Goal: Information Seeking & Learning: Learn about a topic

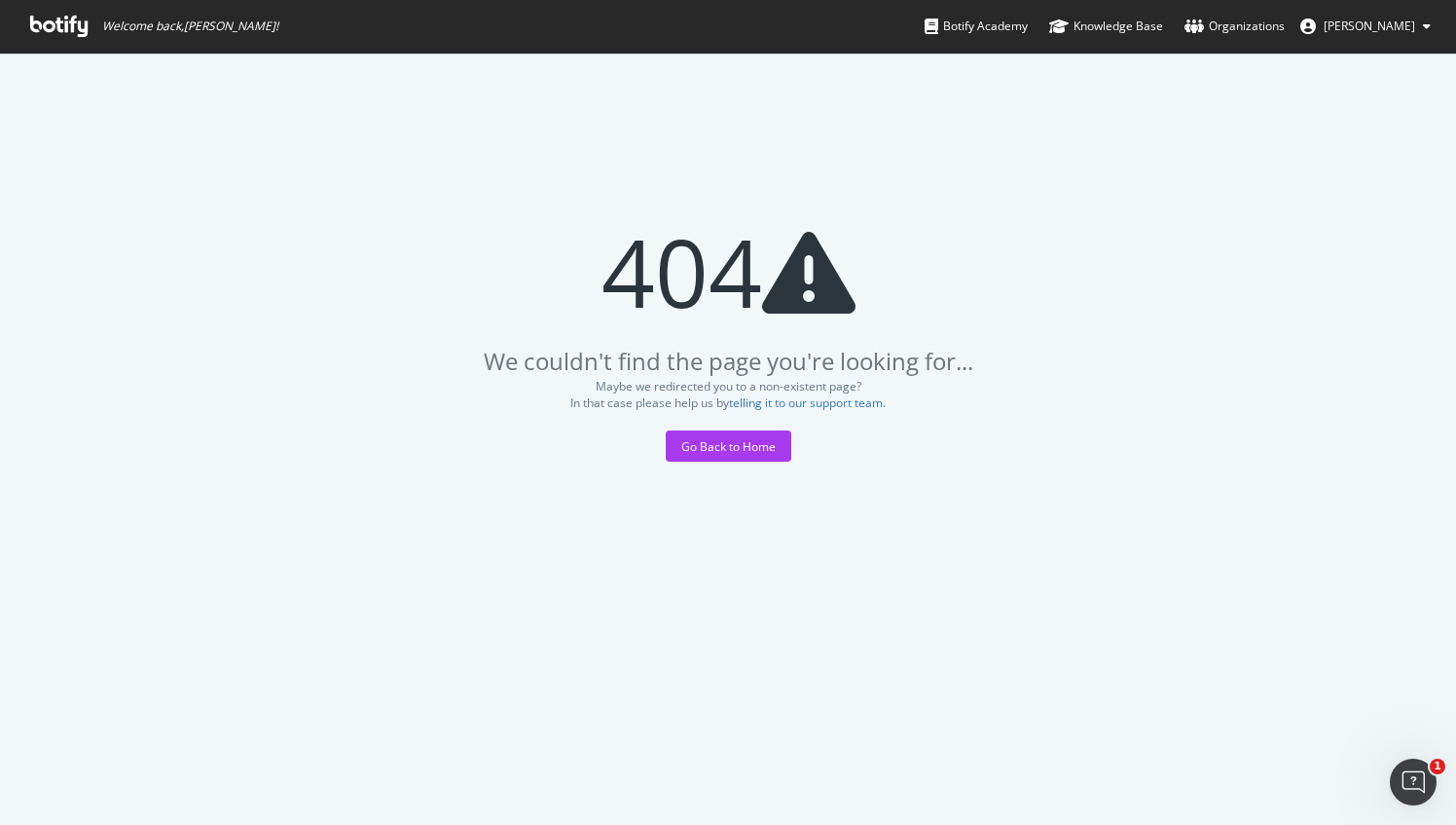
click at [64, 22] on icon at bounding box center [59, 26] width 58 height 22
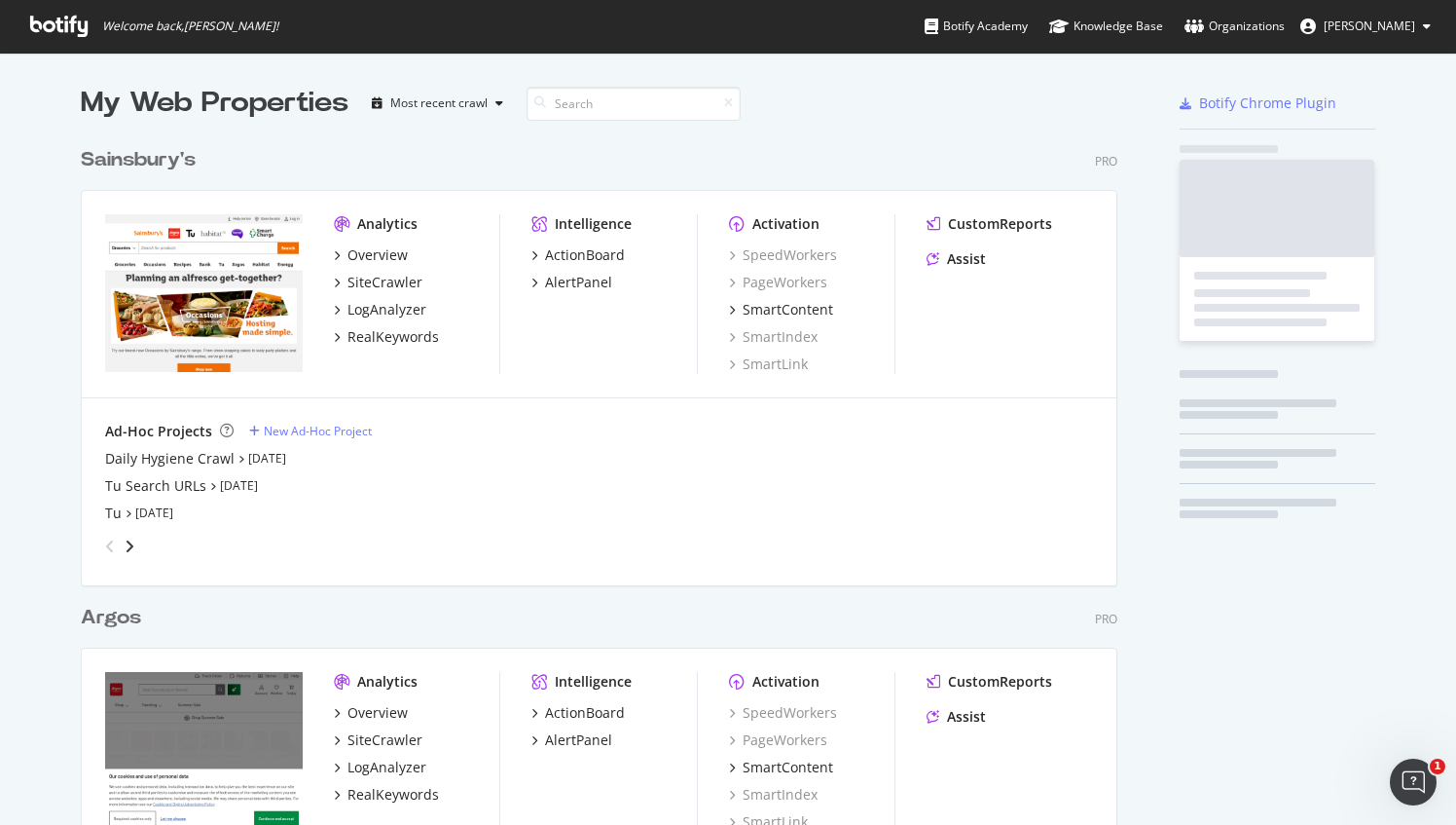
scroll to position [899, 1037]
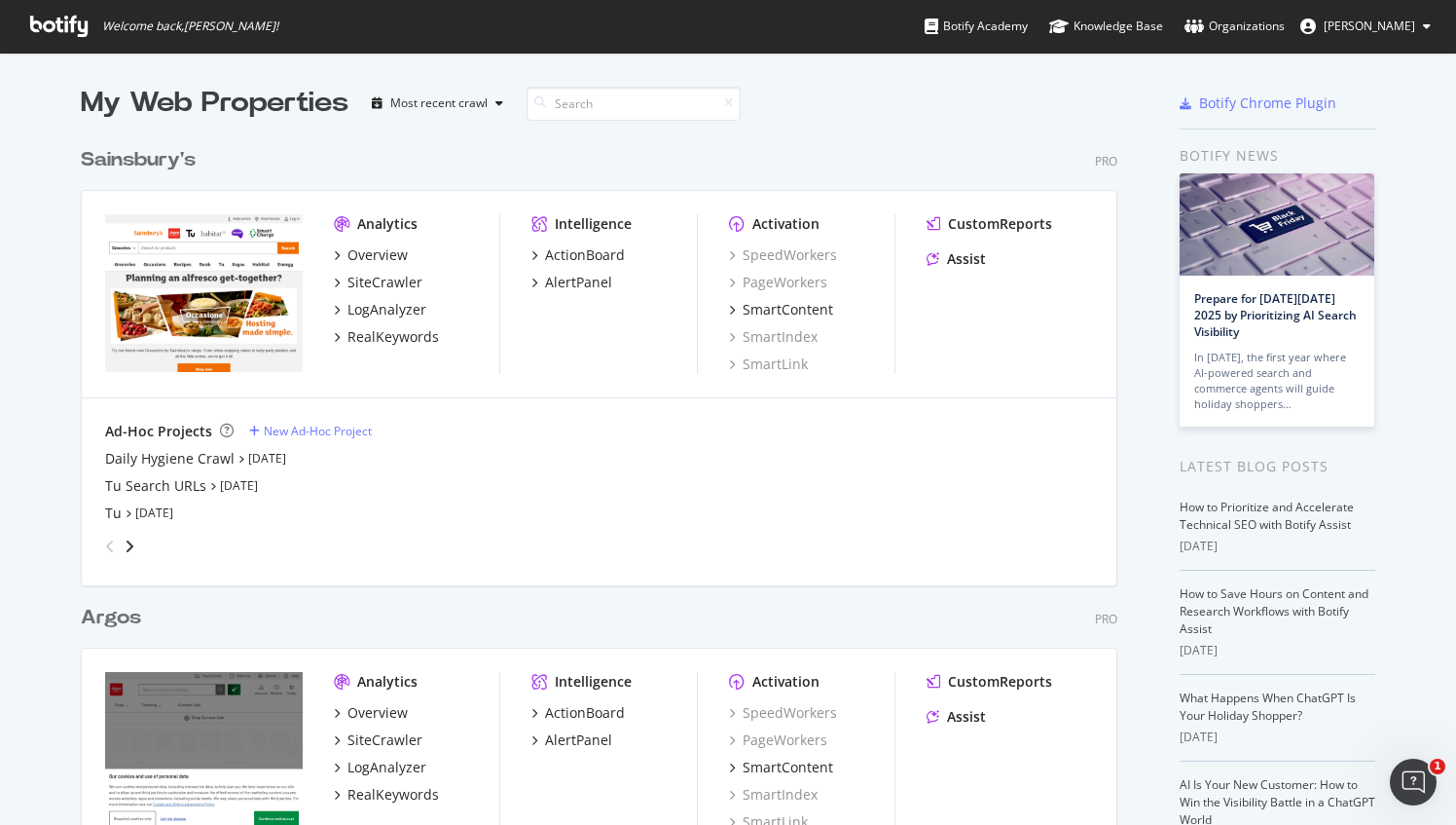
click at [106, 625] on div "Argos" at bounding box center [111, 617] width 61 height 28
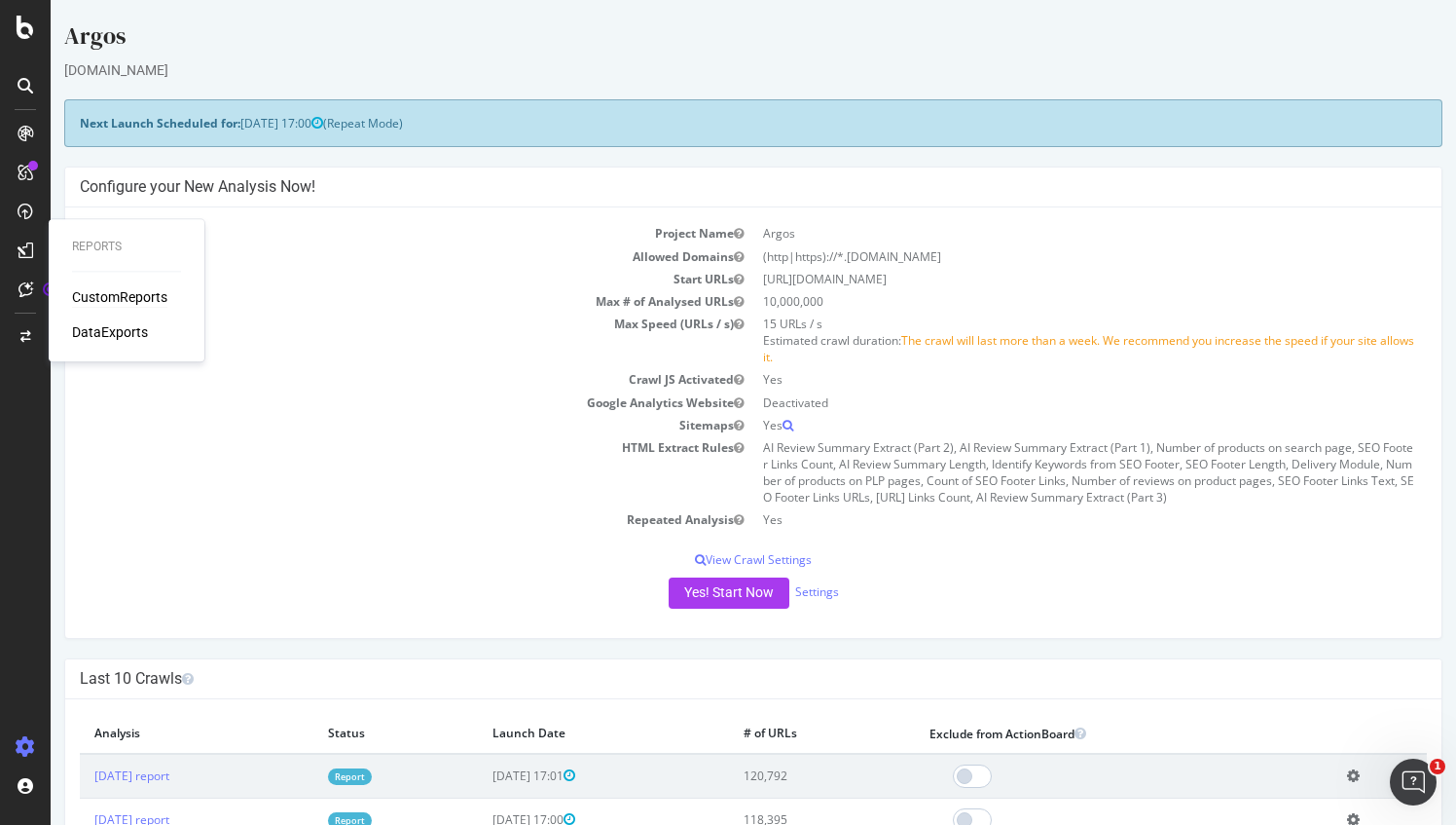
click at [111, 288] on div "CustomReports" at bounding box center [120, 297] width 96 height 20
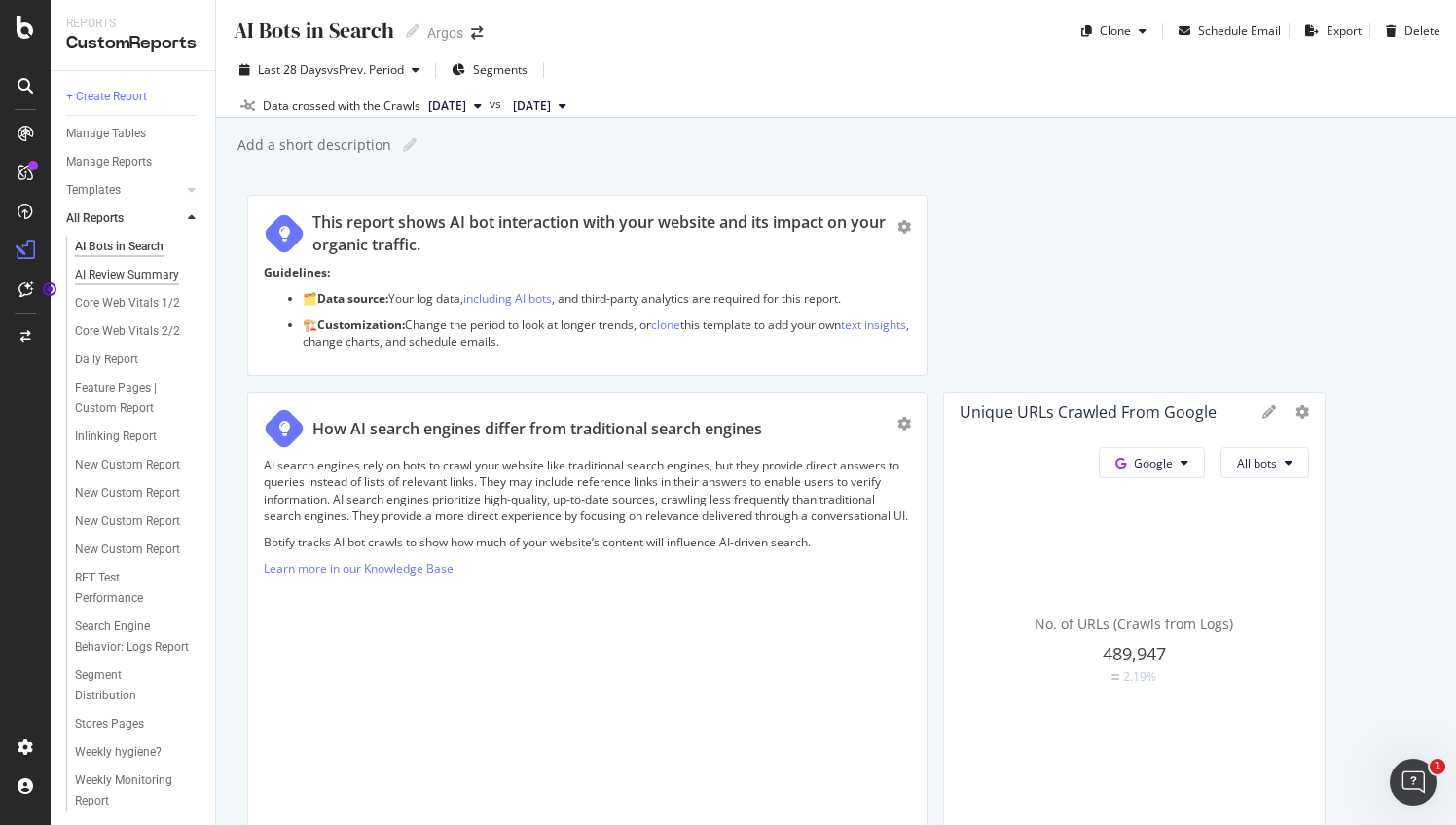
click at [114, 273] on div "AI Review Summary" at bounding box center [127, 275] width 105 height 21
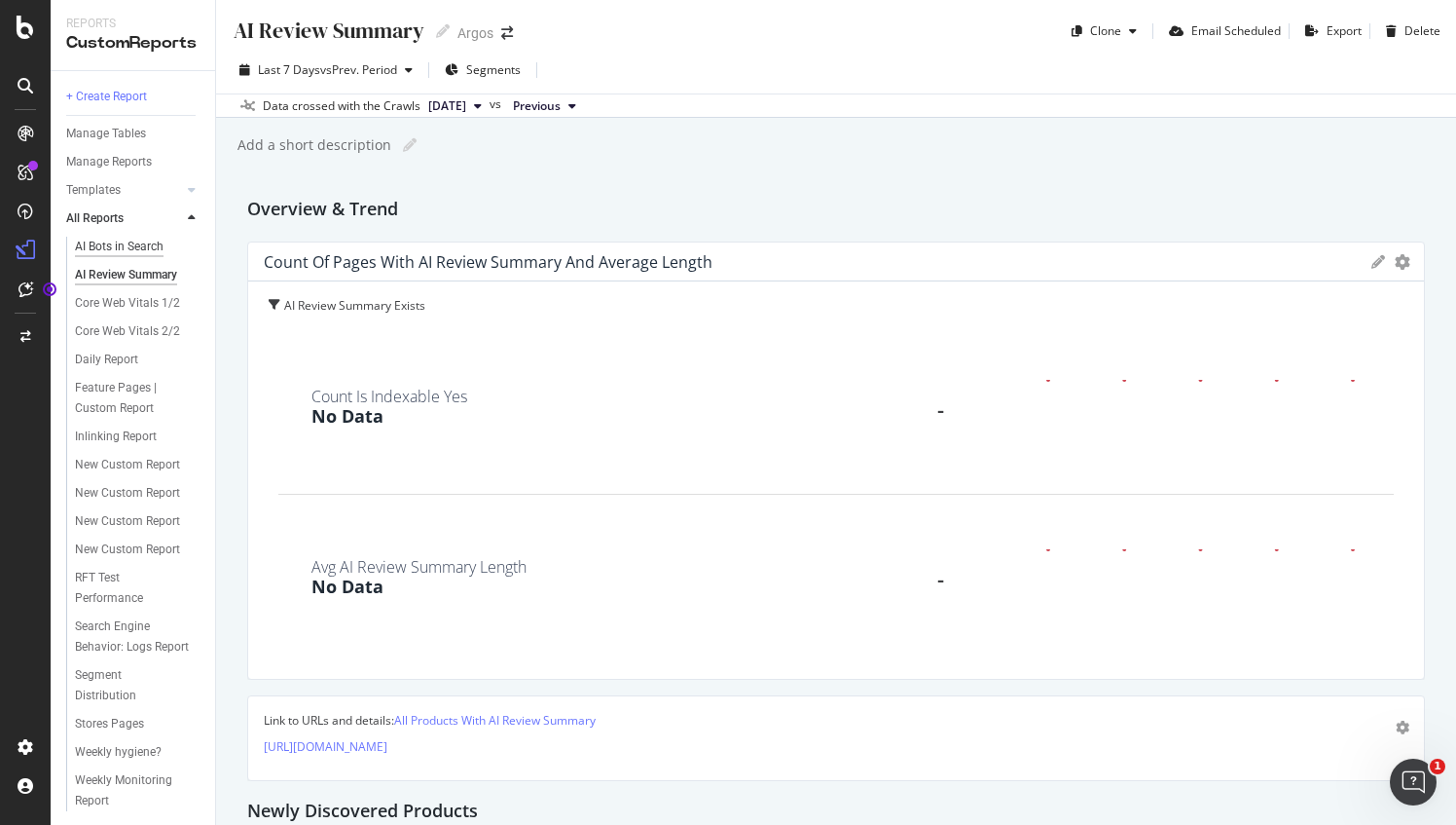
click at [150, 243] on div "AI Bots in Search" at bounding box center [119, 246] width 89 height 21
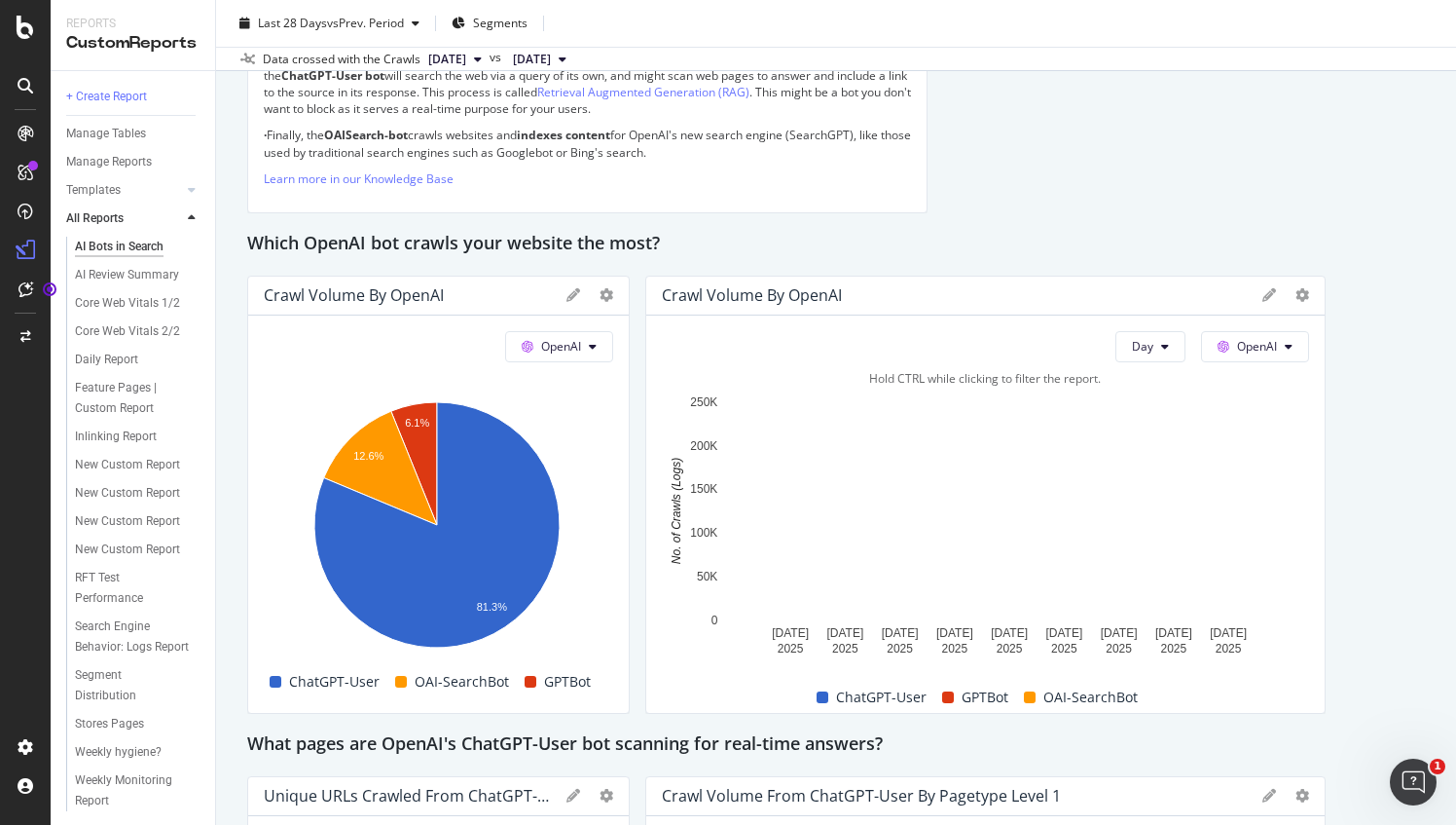
scroll to position [2044, 0]
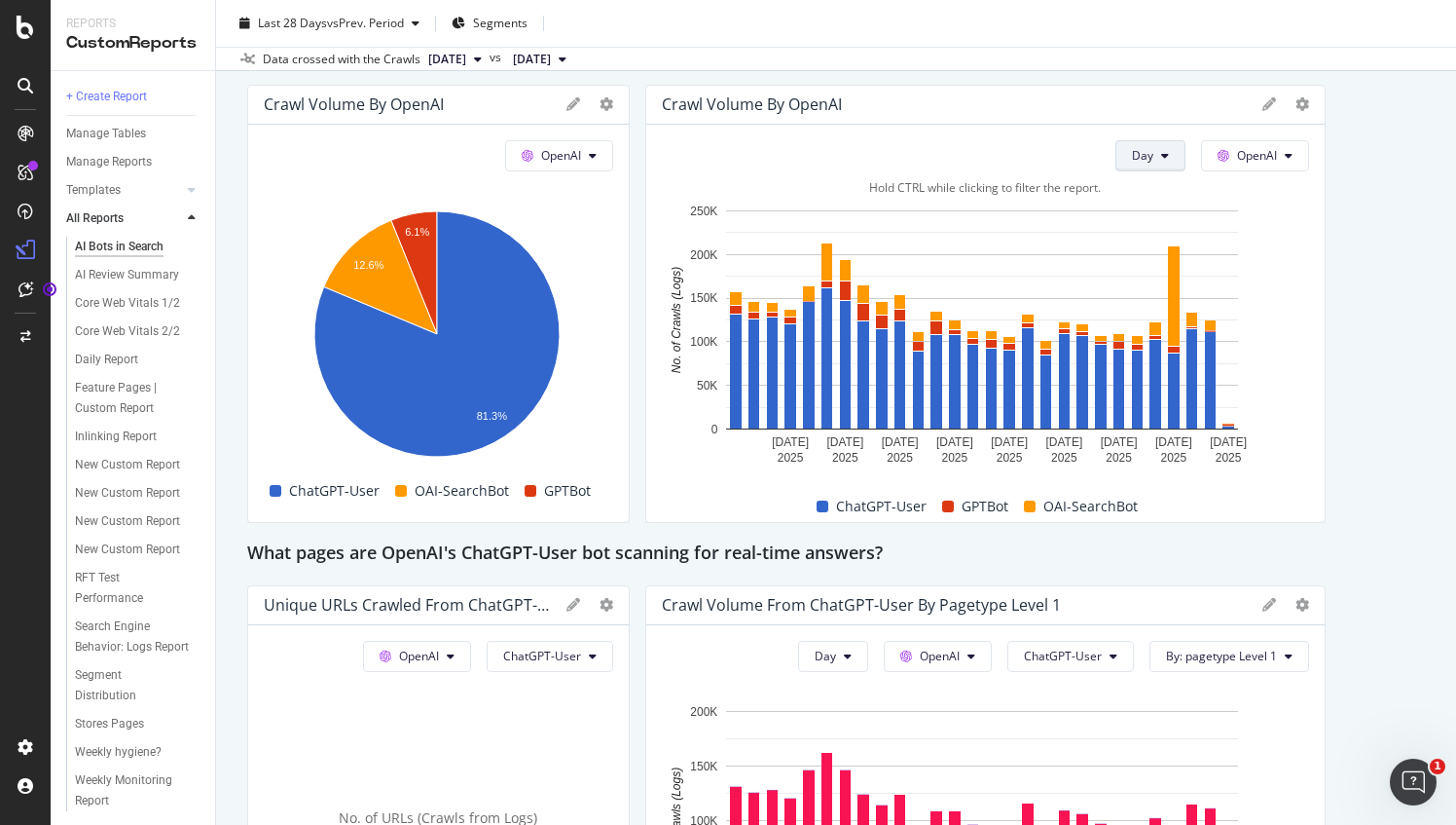
click at [1140, 152] on button "Day" at bounding box center [1150, 155] width 70 height 31
click at [1136, 228] on span "Week" at bounding box center [1137, 229] width 35 height 18
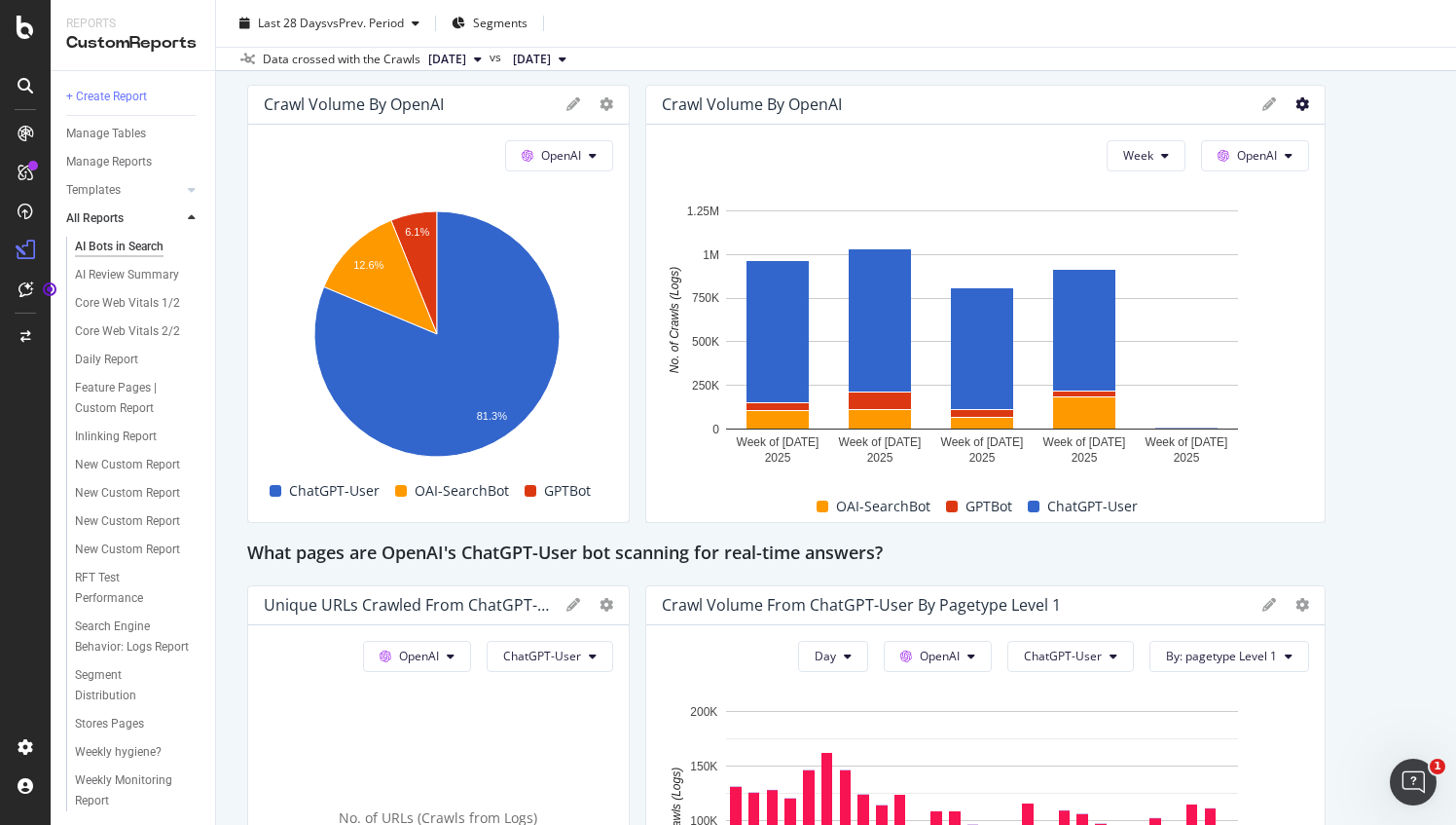
click at [1296, 106] on icon at bounding box center [1303, 105] width 14 height 14
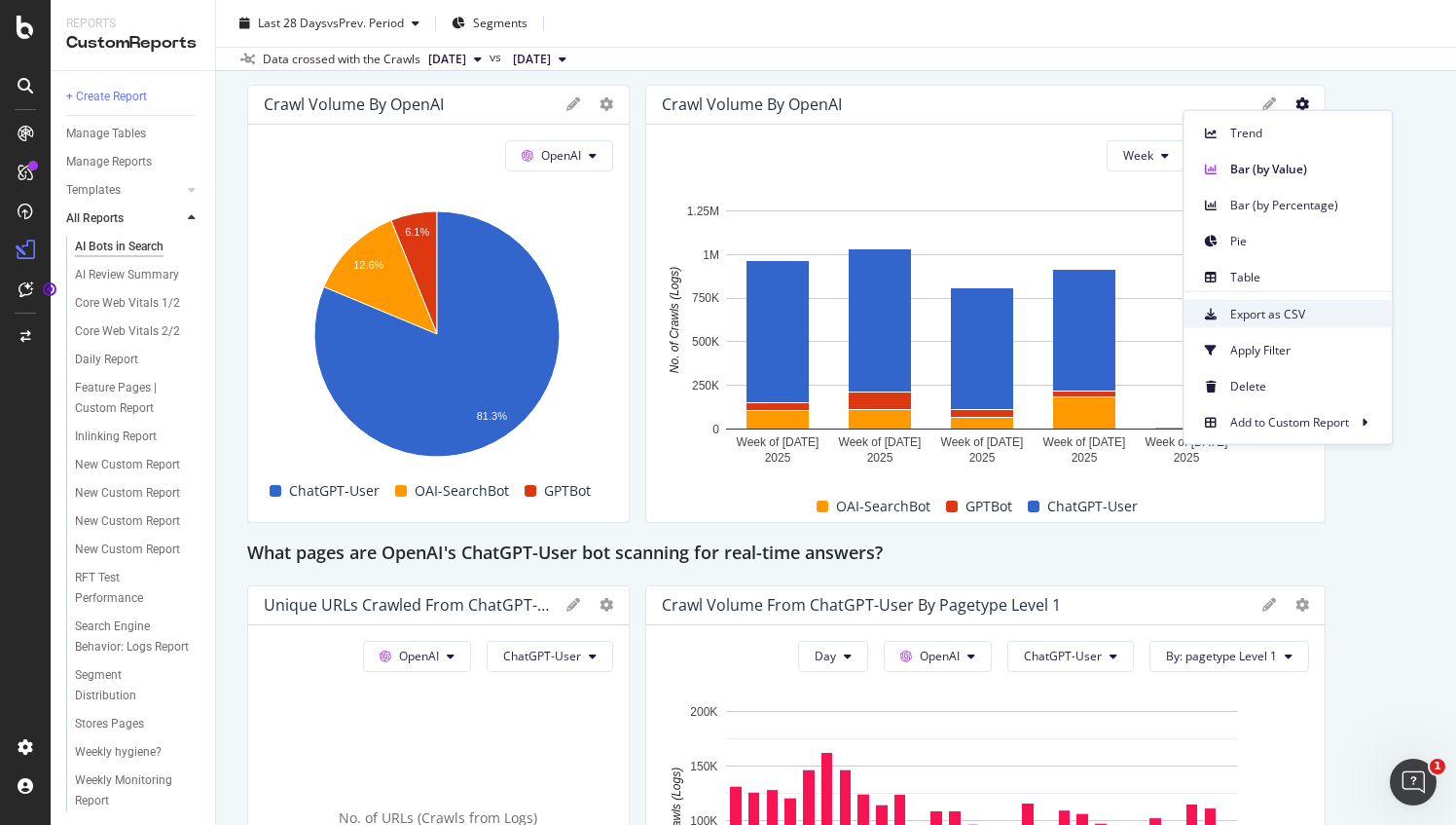
click at [1312, 305] on span "Export as CSV" at bounding box center [1303, 314] width 146 height 18
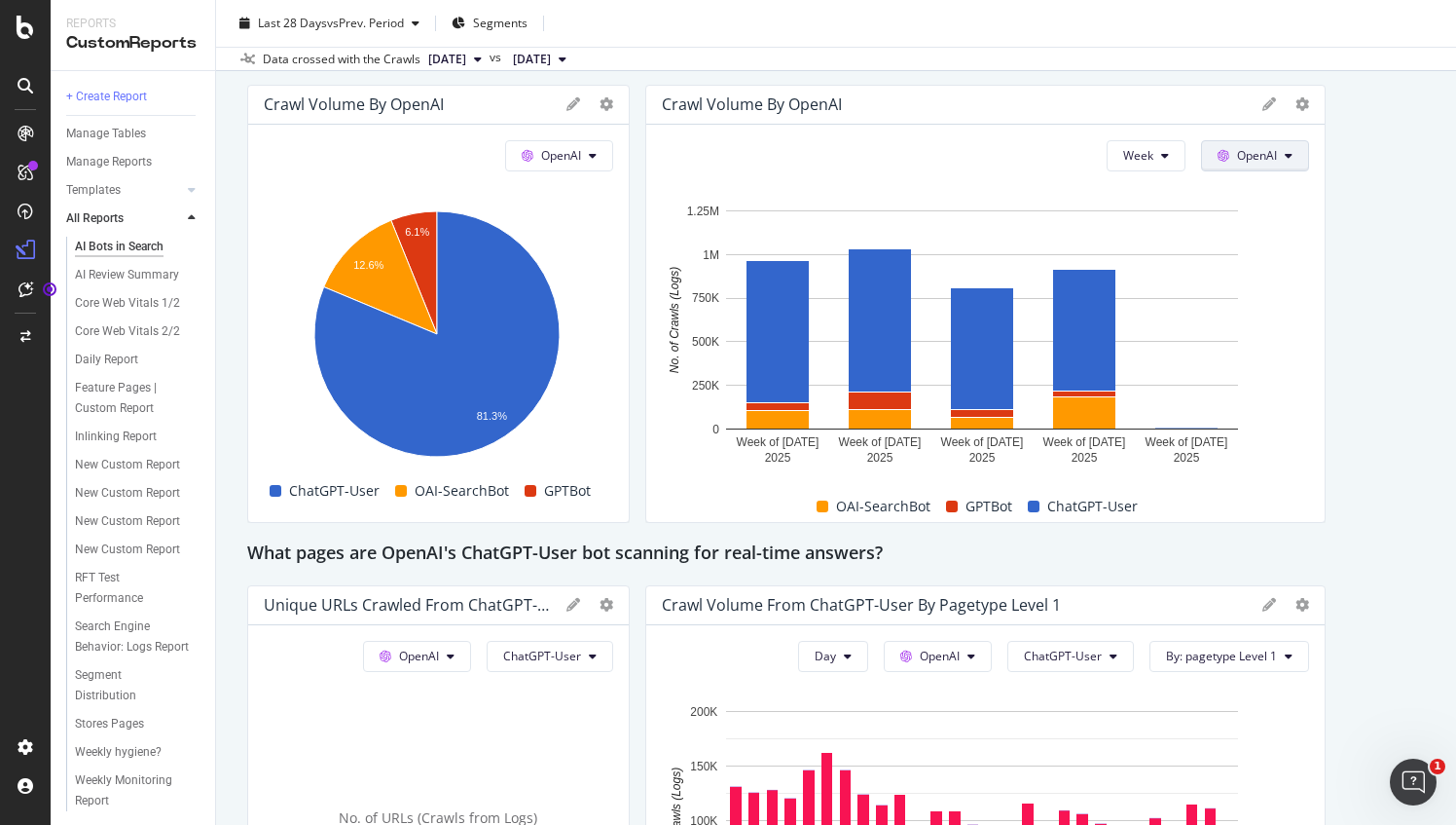
click at [1249, 143] on button "OpenAI" at bounding box center [1255, 155] width 108 height 31
click at [1283, 296] on span "Other AI Bots" at bounding box center [1272, 301] width 72 height 18
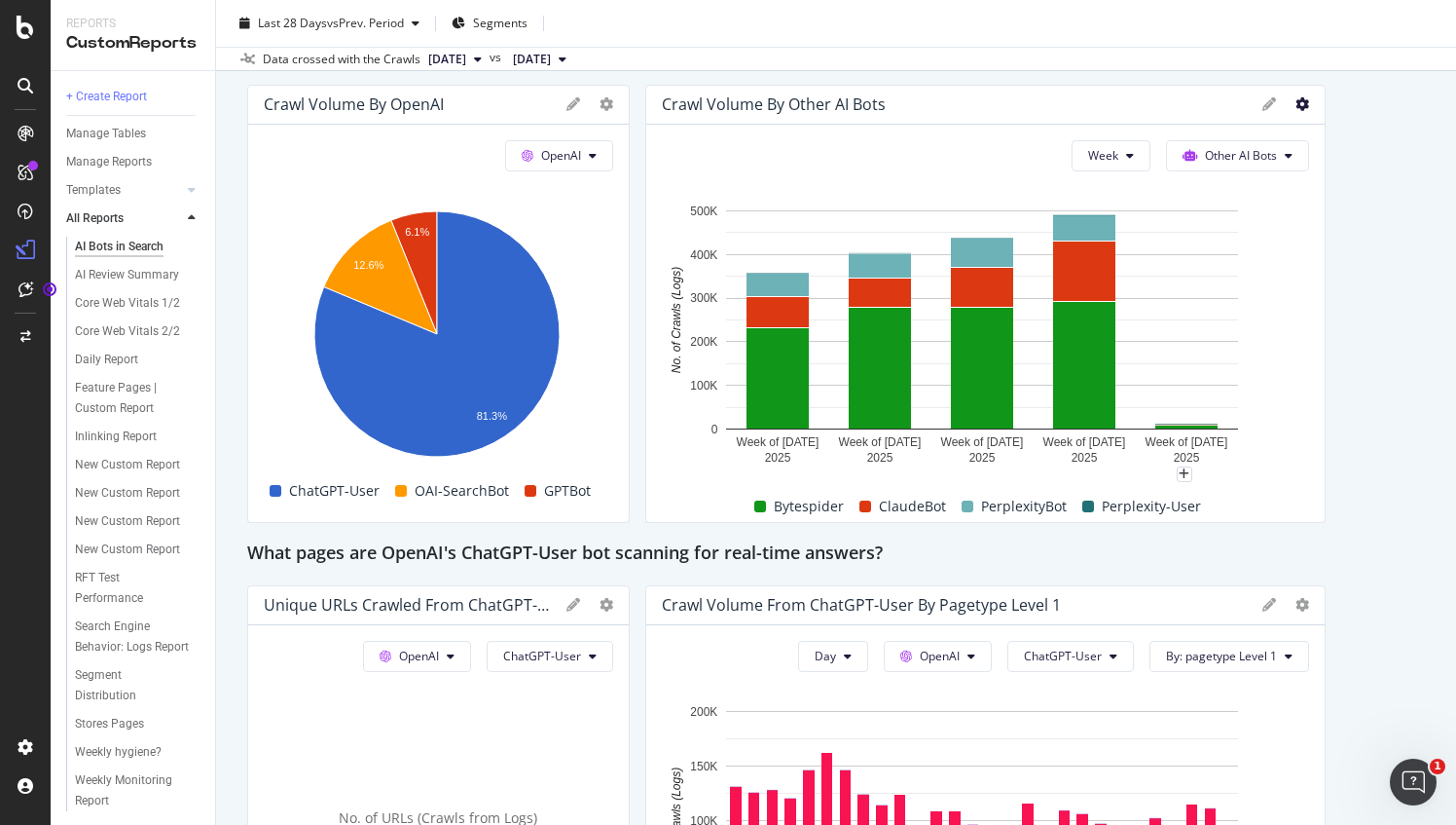
click at [1296, 108] on icon at bounding box center [1303, 105] width 14 height 14
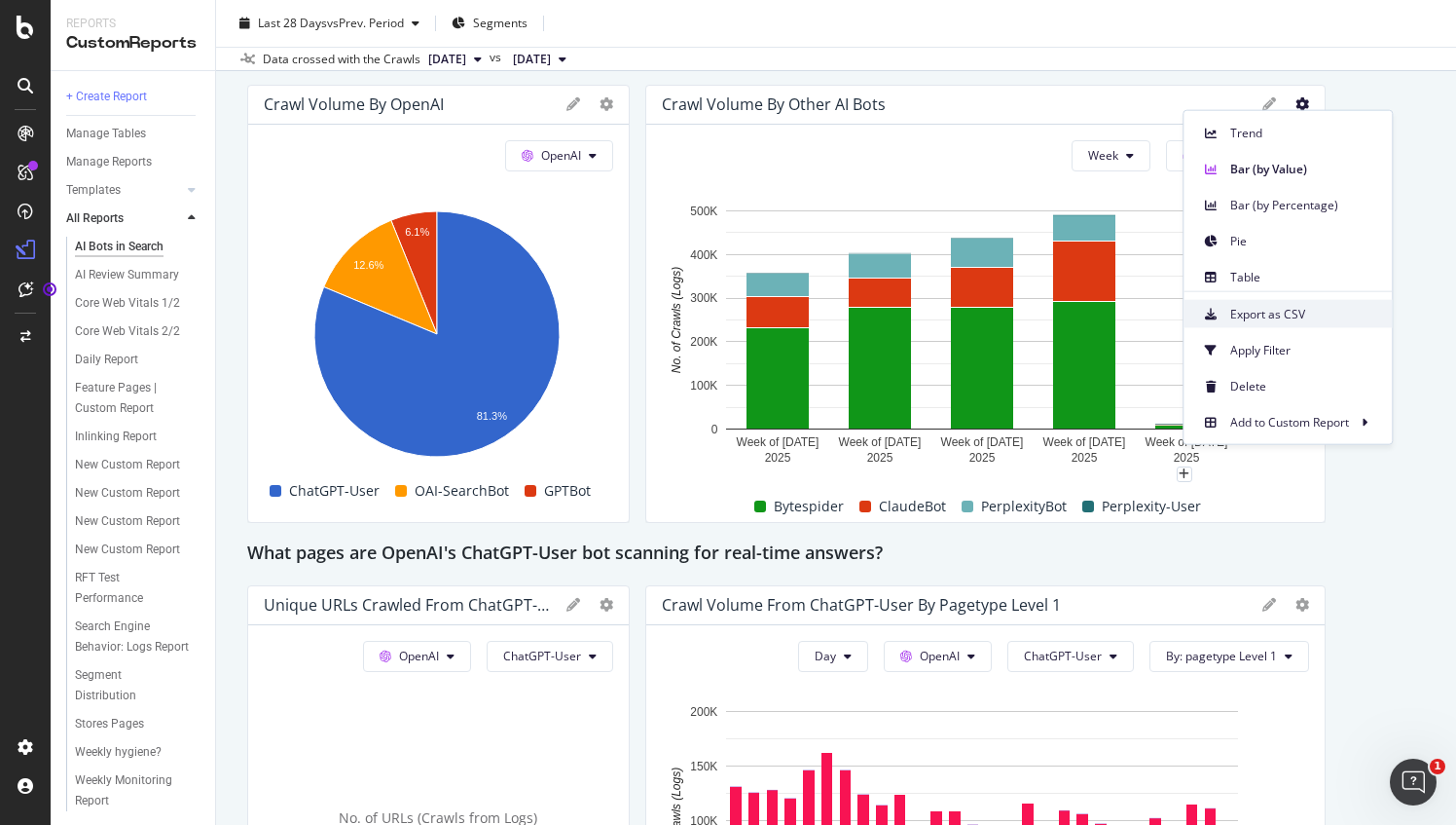
click at [1306, 312] on span "Export as CSV" at bounding box center [1303, 314] width 146 height 18
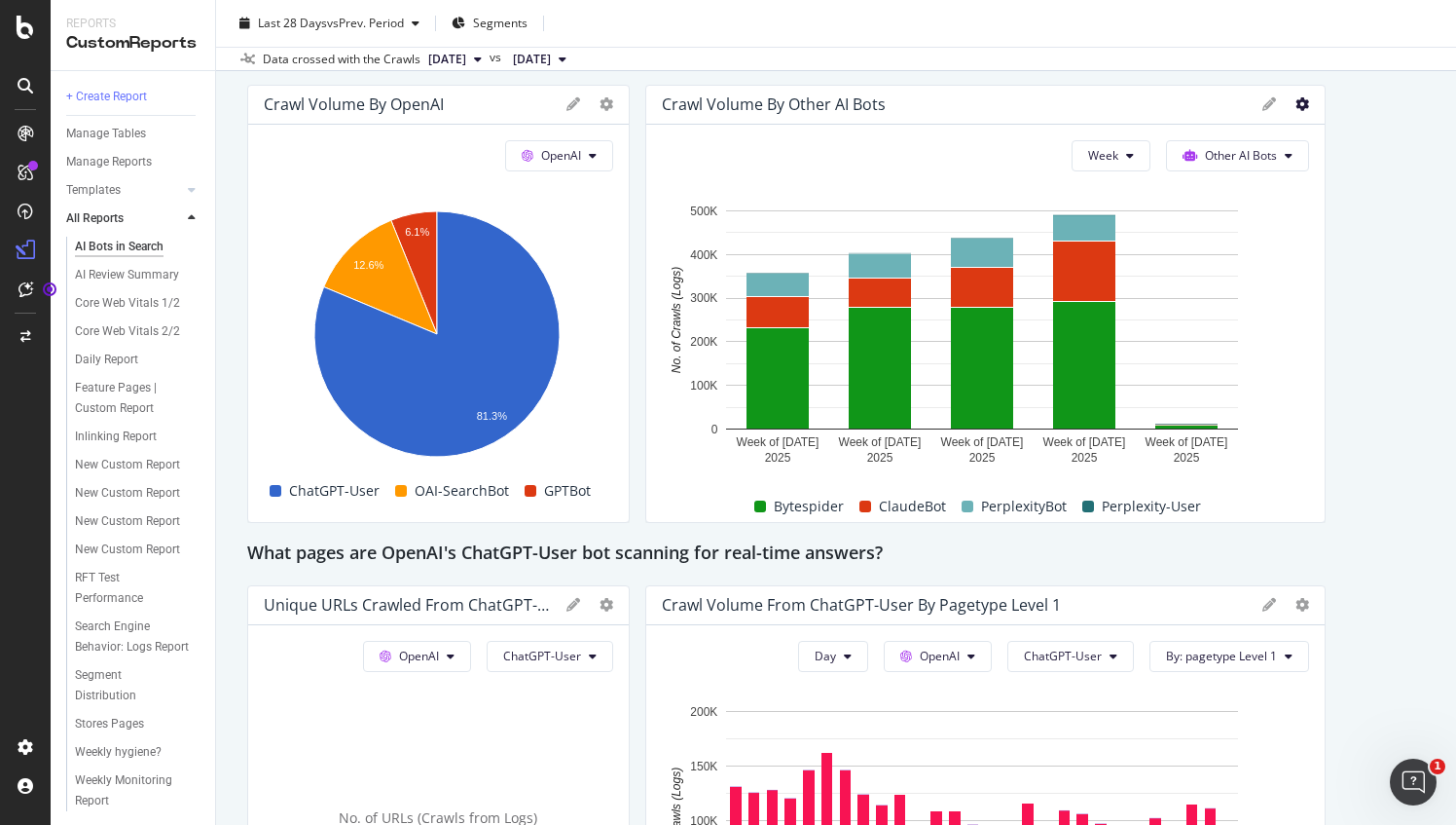
click at [1296, 105] on icon at bounding box center [1303, 105] width 14 height 14
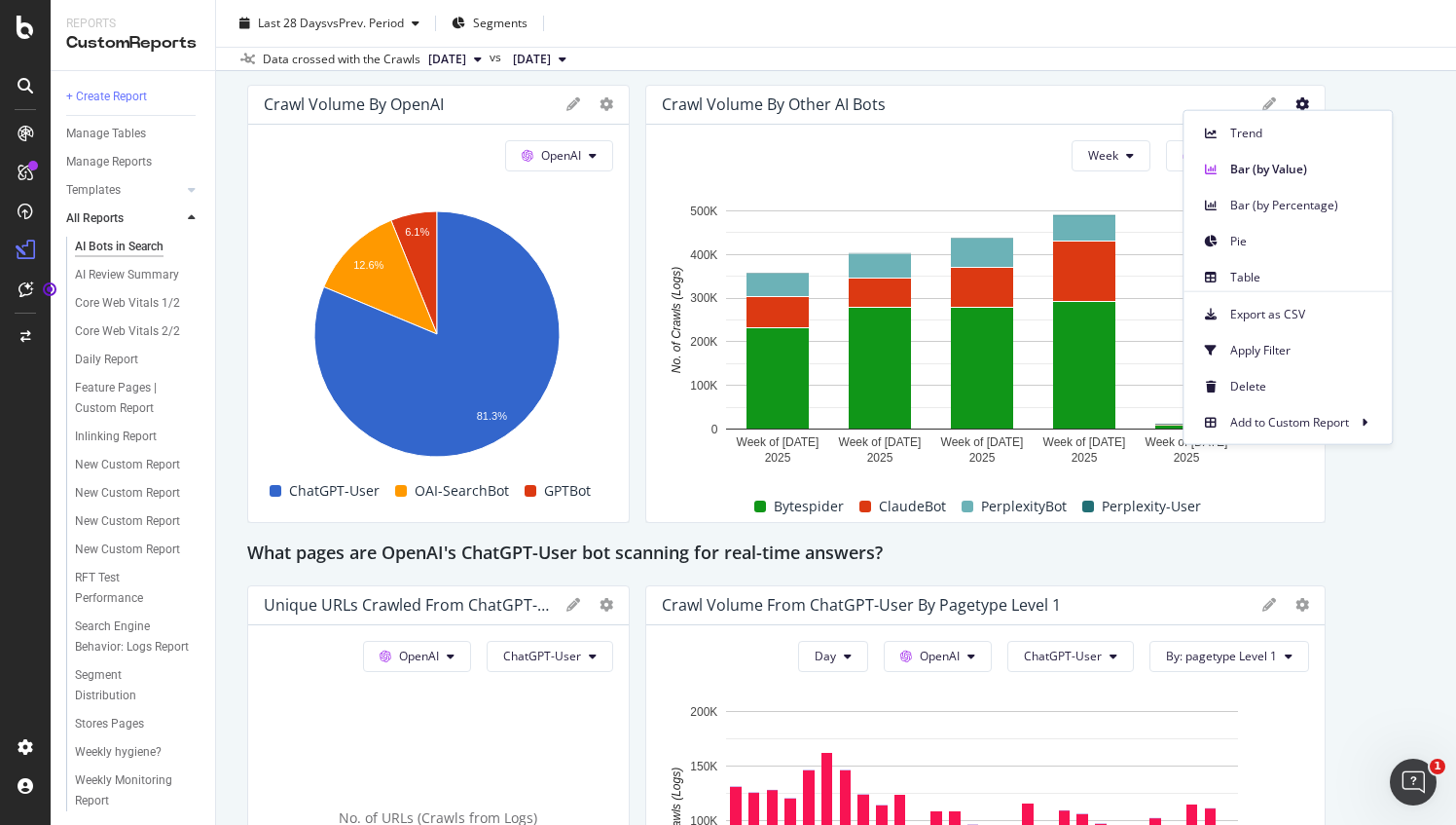
click at [1392, 78] on div "This report shows AI bot interaction with your website and its impact on your o…" at bounding box center [835, 399] width 1178 height 4497
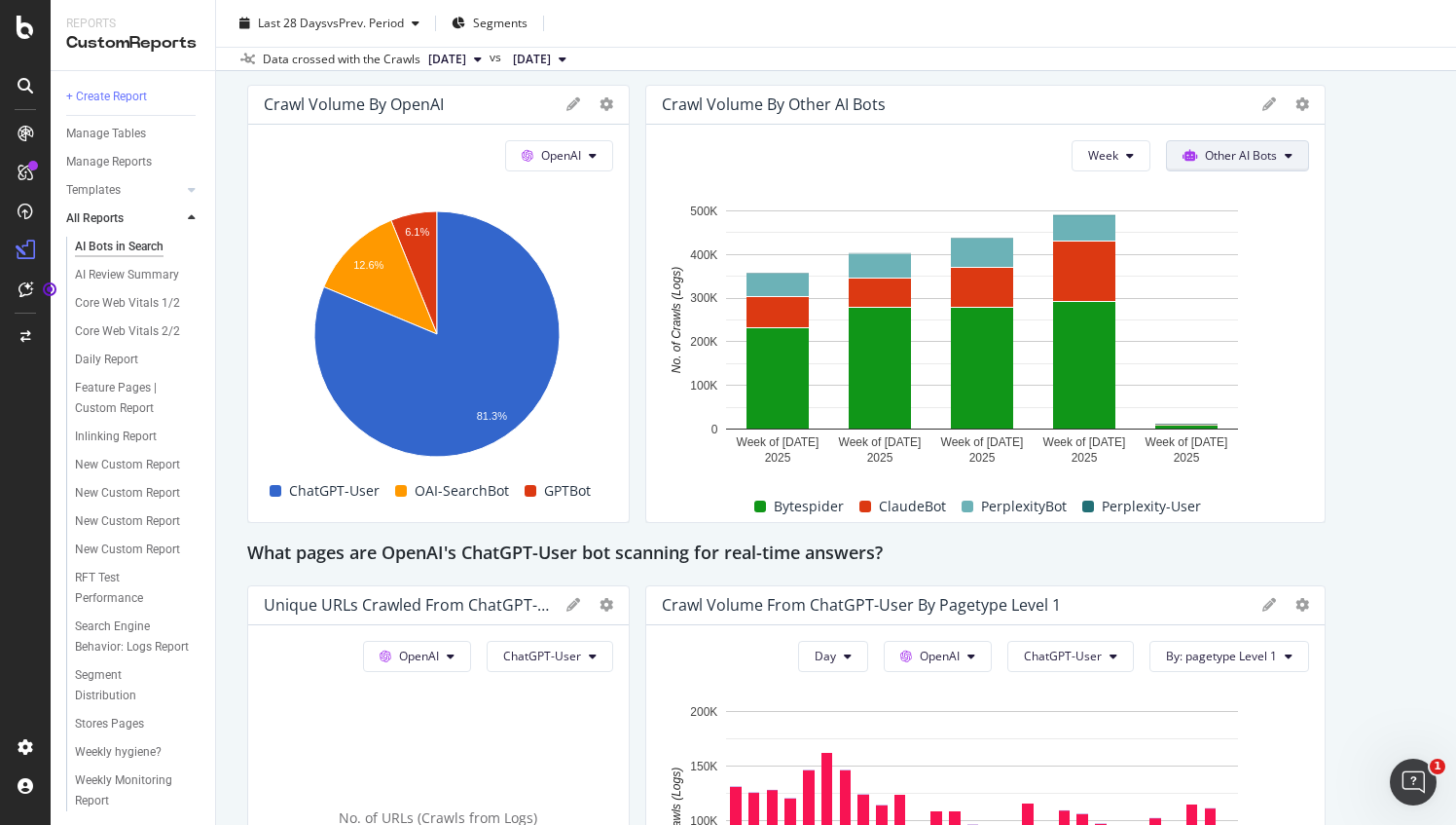
click at [1212, 163] on button "Other AI Bots" at bounding box center [1237, 155] width 143 height 31
click at [1220, 238] on div "Bing" at bounding box center [1222, 228] width 138 height 28
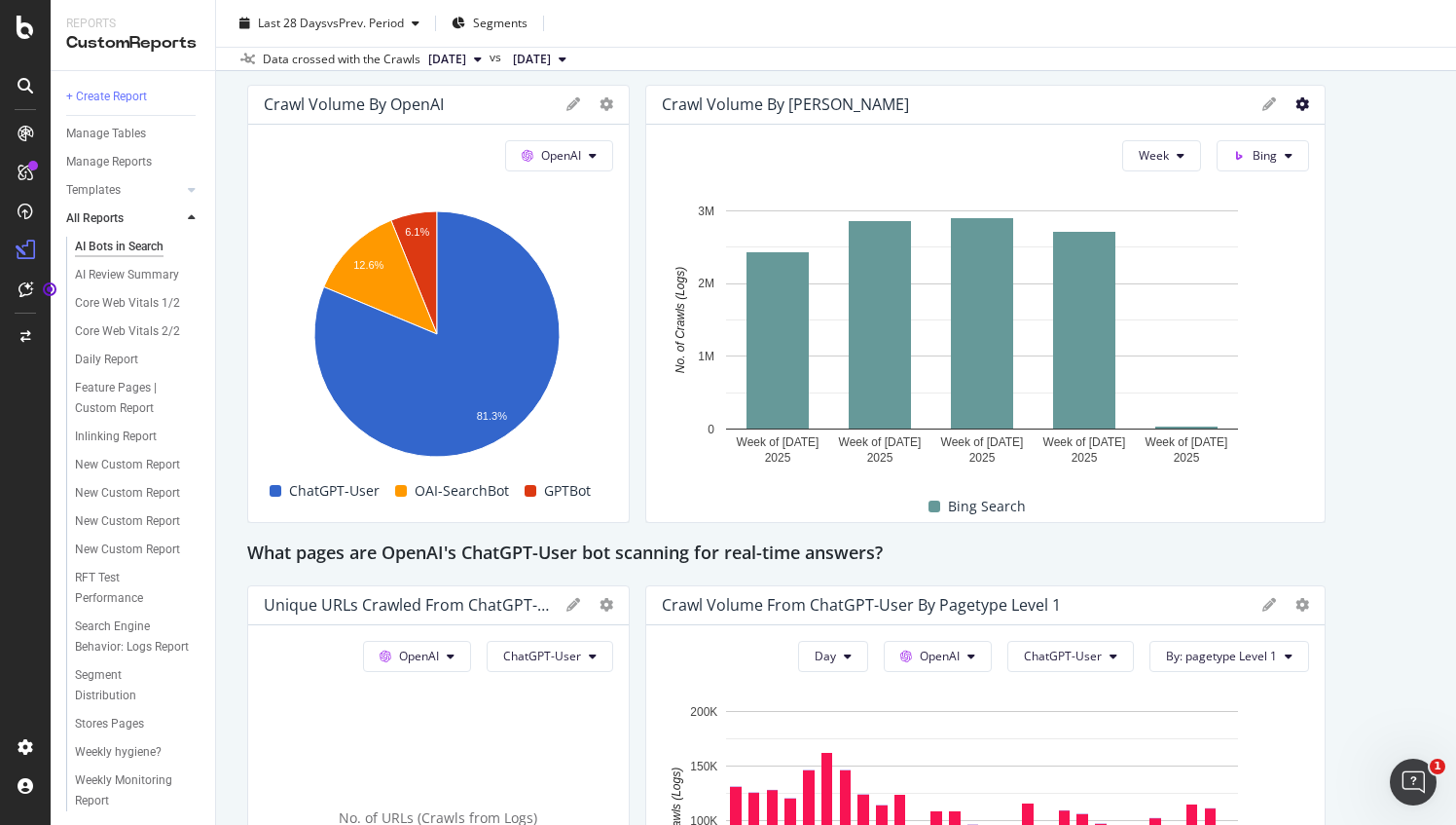
click at [1296, 106] on icon at bounding box center [1303, 105] width 14 height 14
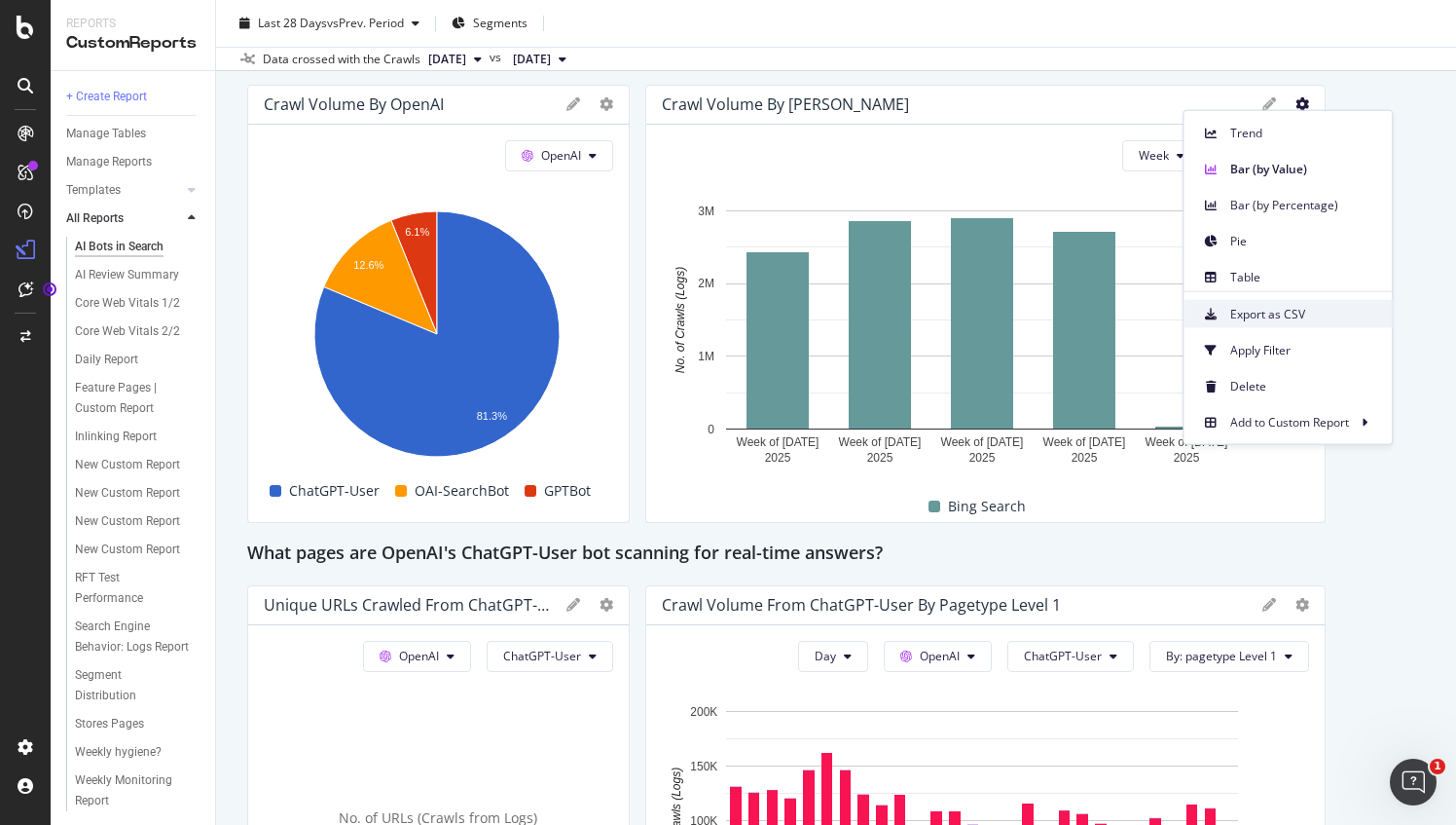
click at [1301, 310] on span "Export as CSV" at bounding box center [1303, 314] width 146 height 18
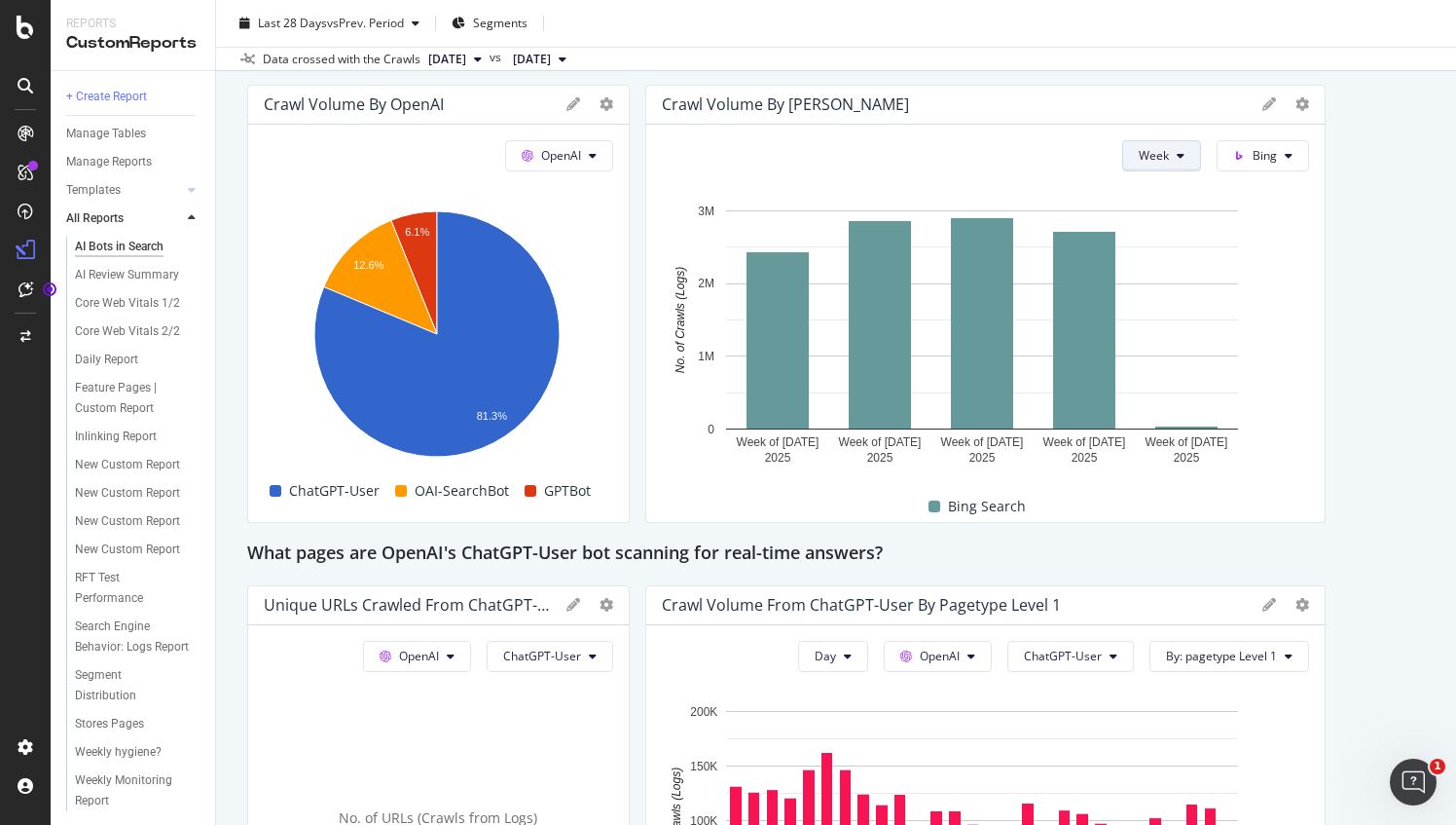
click at [1177, 152] on button "Week" at bounding box center [1161, 155] width 79 height 31
click at [1287, 153] on button "Bing" at bounding box center [1263, 155] width 93 height 31
click at [1263, 202] on div "Google" at bounding box center [1271, 192] width 134 height 28
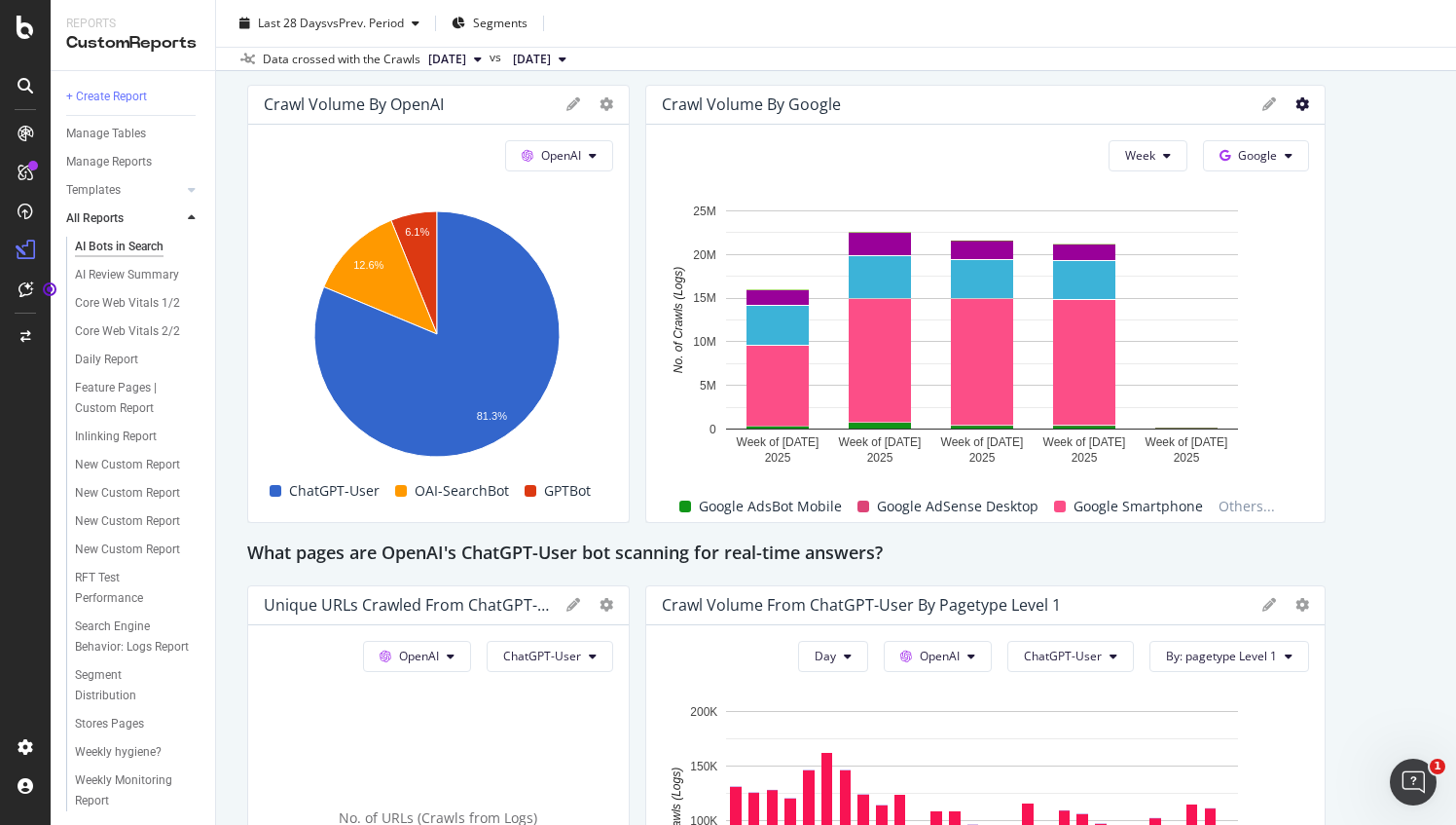
click at [1296, 102] on icon at bounding box center [1303, 105] width 14 height 14
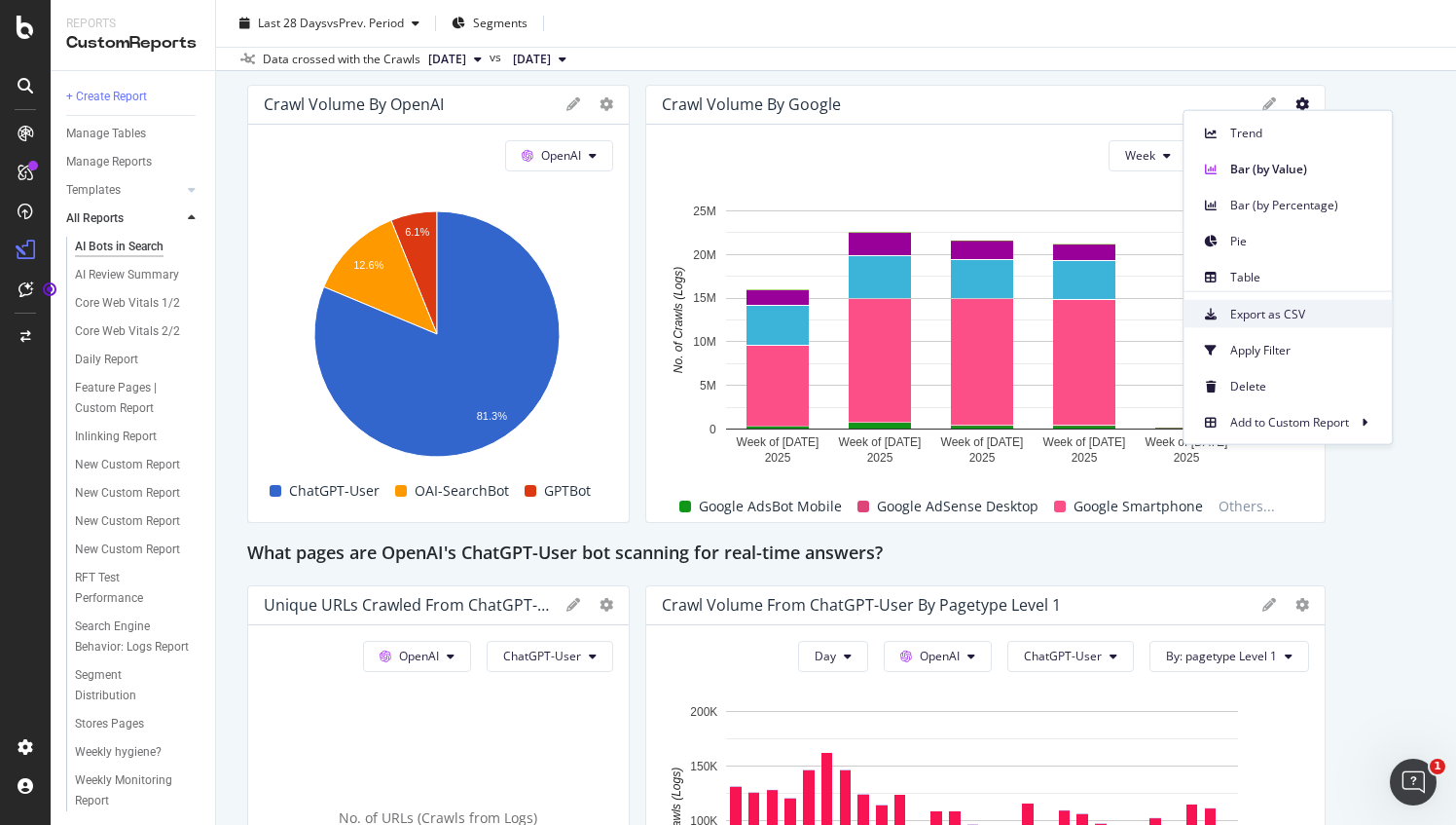
click at [1285, 310] on span "Export as CSV" at bounding box center [1303, 314] width 146 height 18
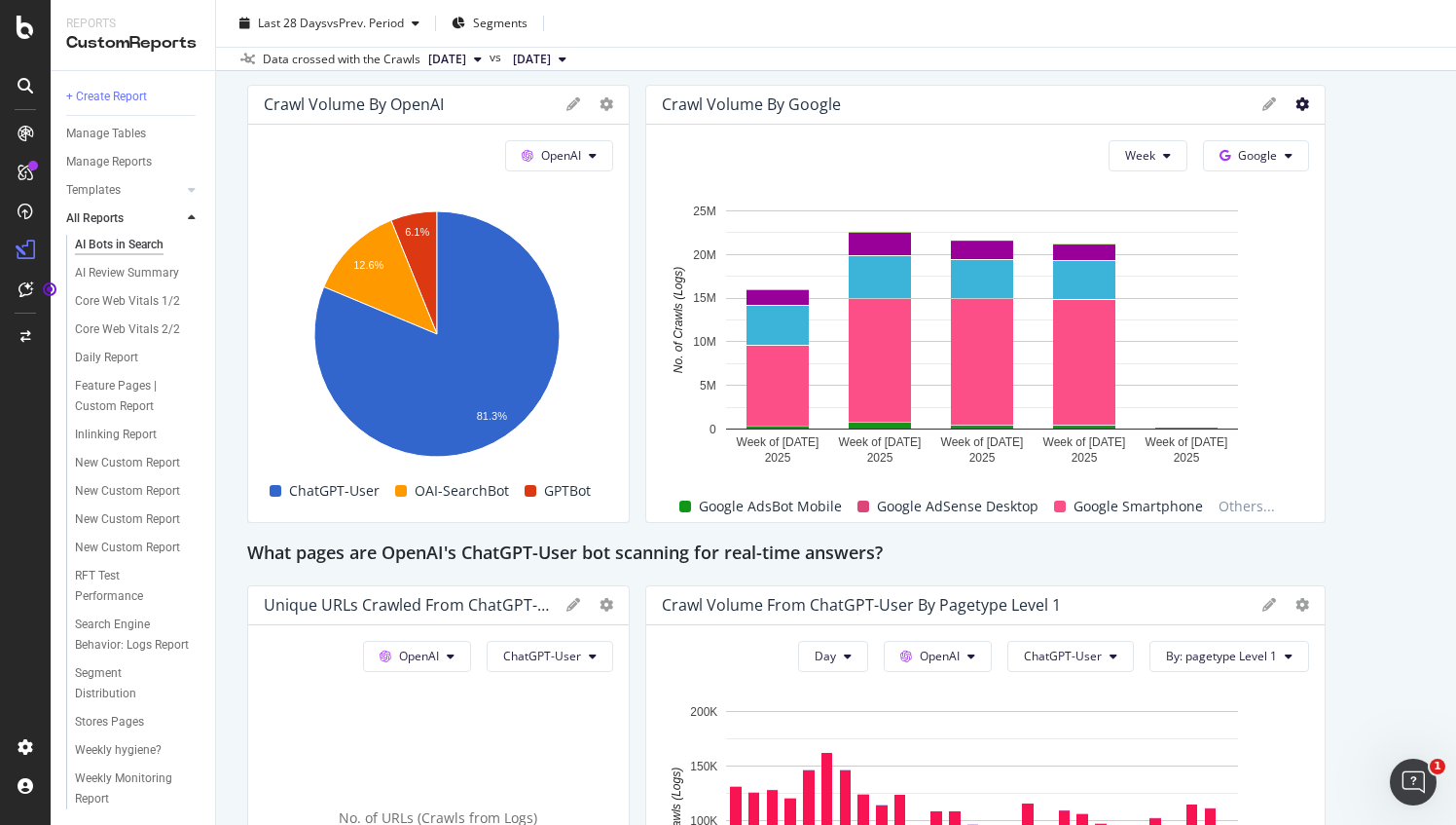
click at [1296, 102] on icon at bounding box center [1303, 105] width 14 height 14
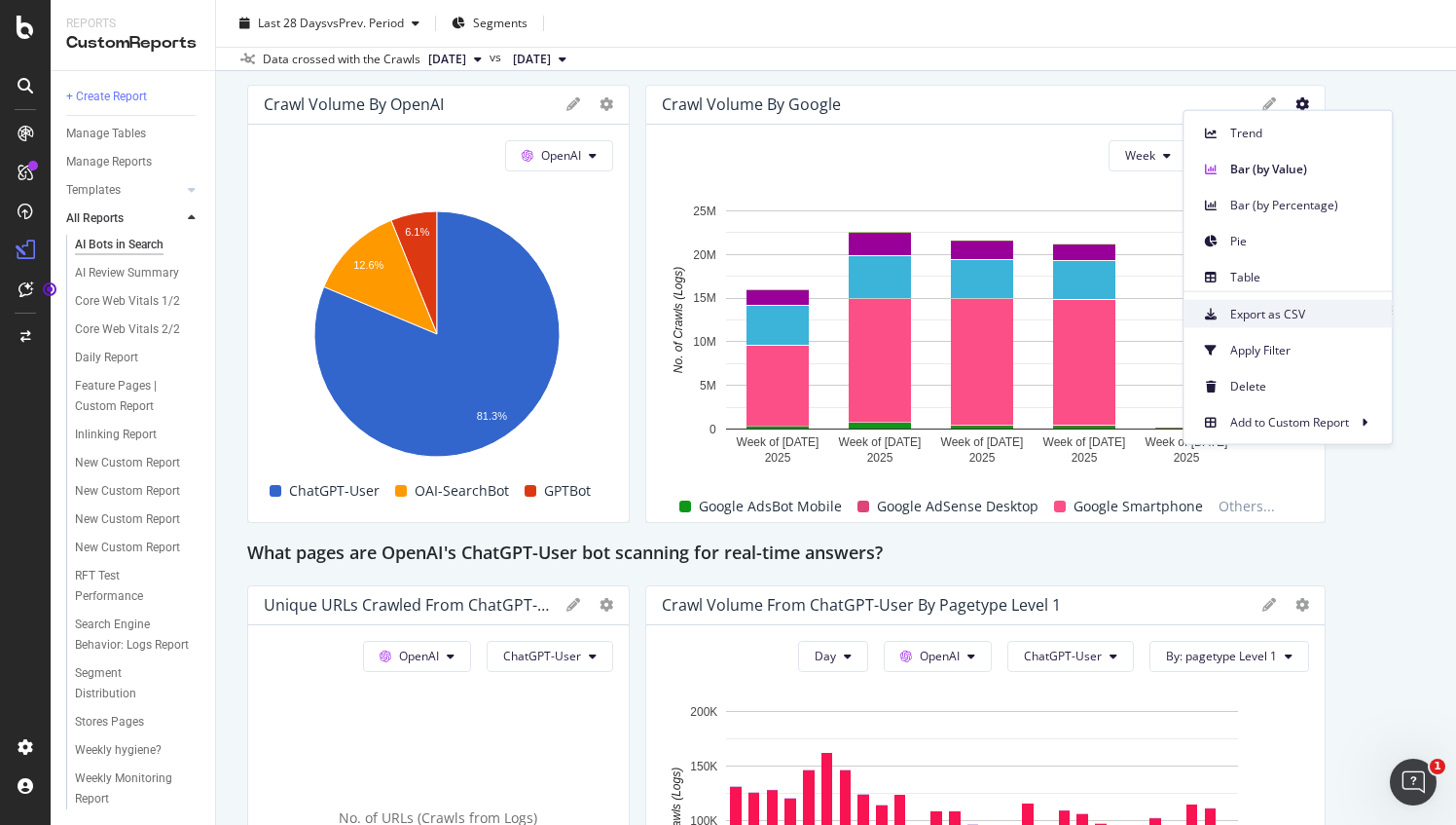
click at [1267, 322] on span "Export as CSV" at bounding box center [1303, 314] width 146 height 18
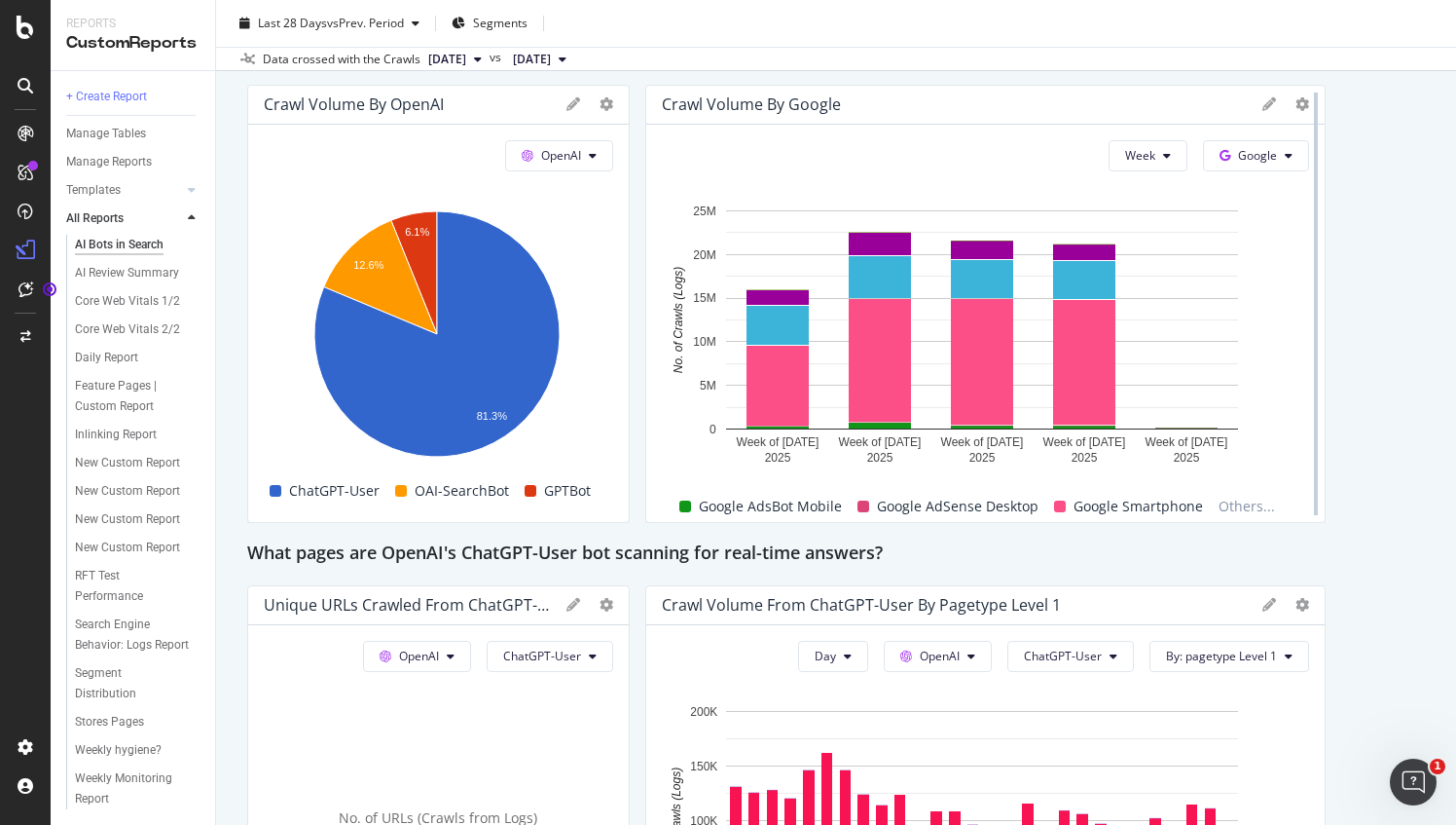
click at [1306, 108] on div at bounding box center [1316, 304] width 20 height 438
click at [1296, 105] on icon at bounding box center [1303, 105] width 14 height 14
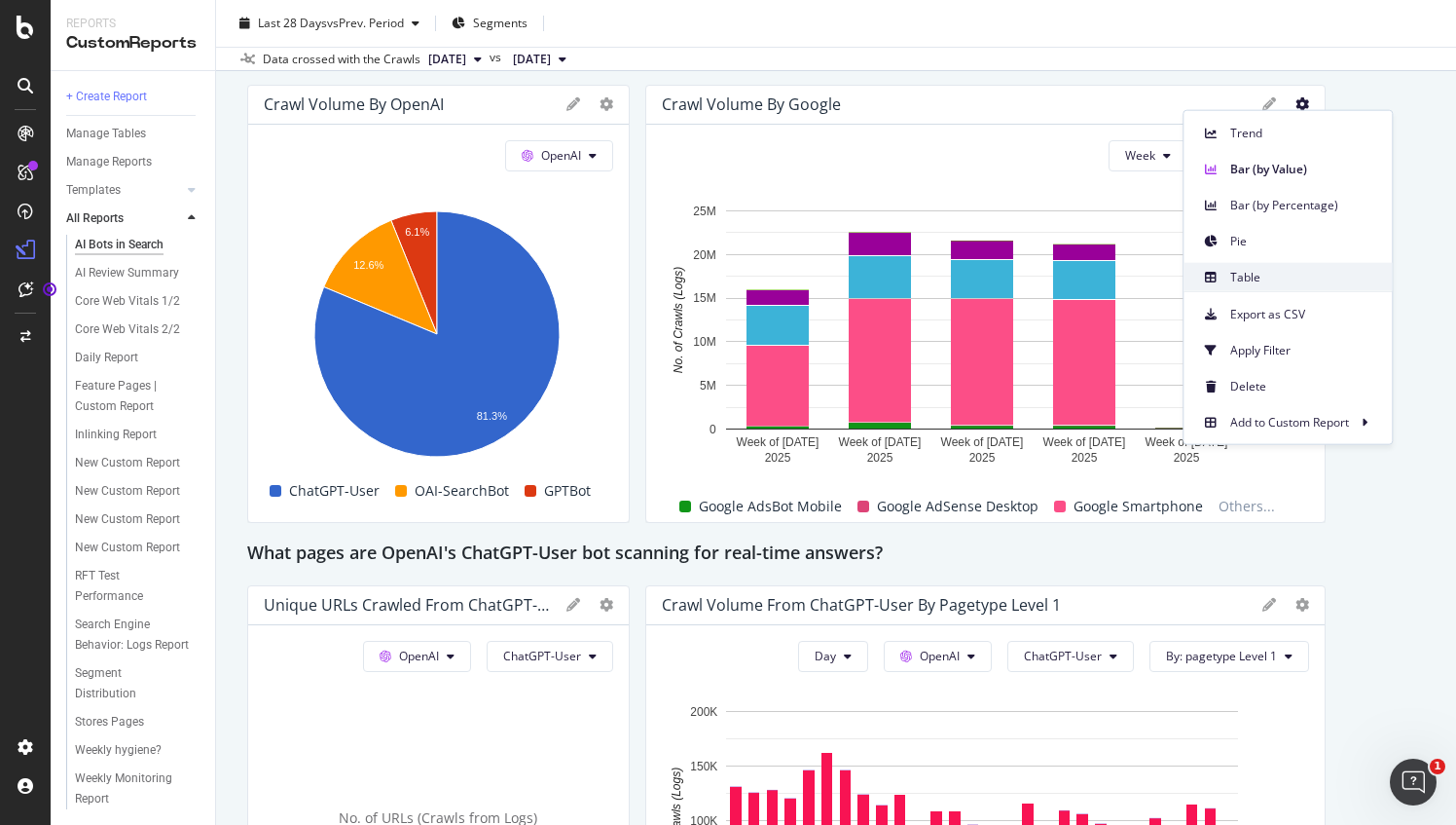
click at [1265, 270] on span "Table" at bounding box center [1303, 277] width 146 height 18
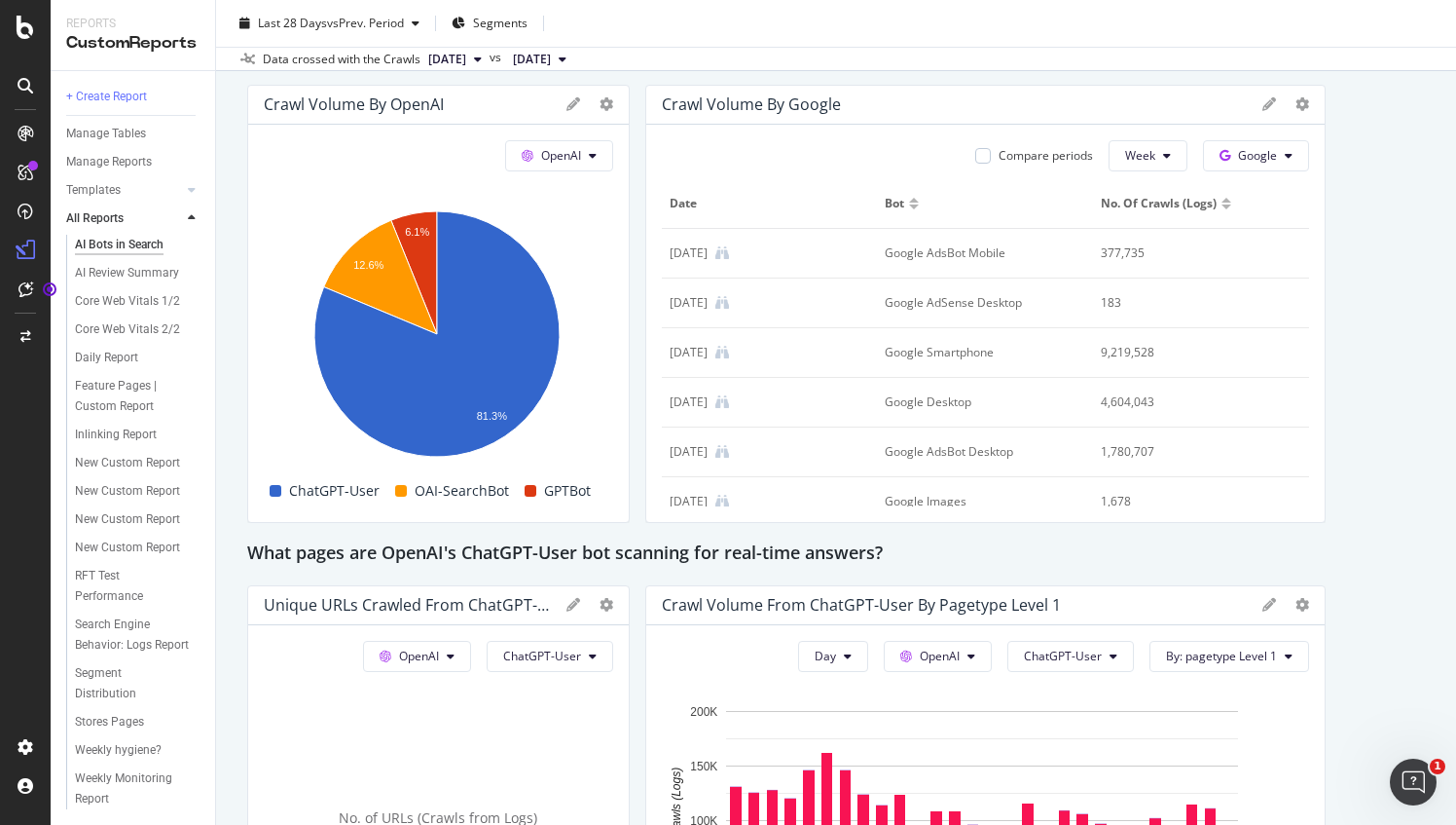
drag, startPoint x: 686, startPoint y: 195, endPoint x: 693, endPoint y: 204, distance: 11.4
click at [693, 204] on span "Date" at bounding box center [767, 203] width 195 height 18
click at [681, 252] on div "[DATE]" at bounding box center [692, 254] width 38 height 18
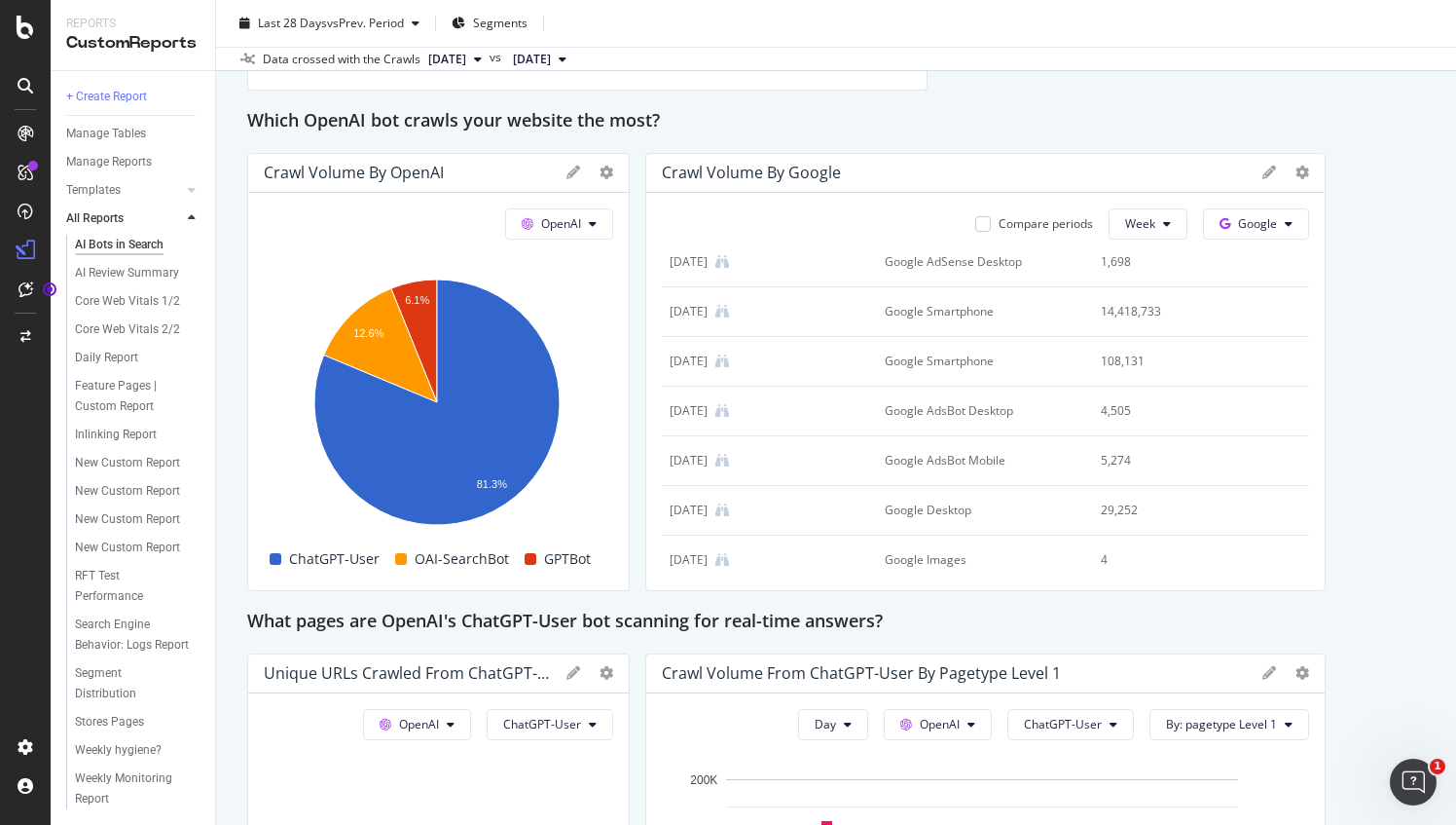
scroll to position [1947, 0]
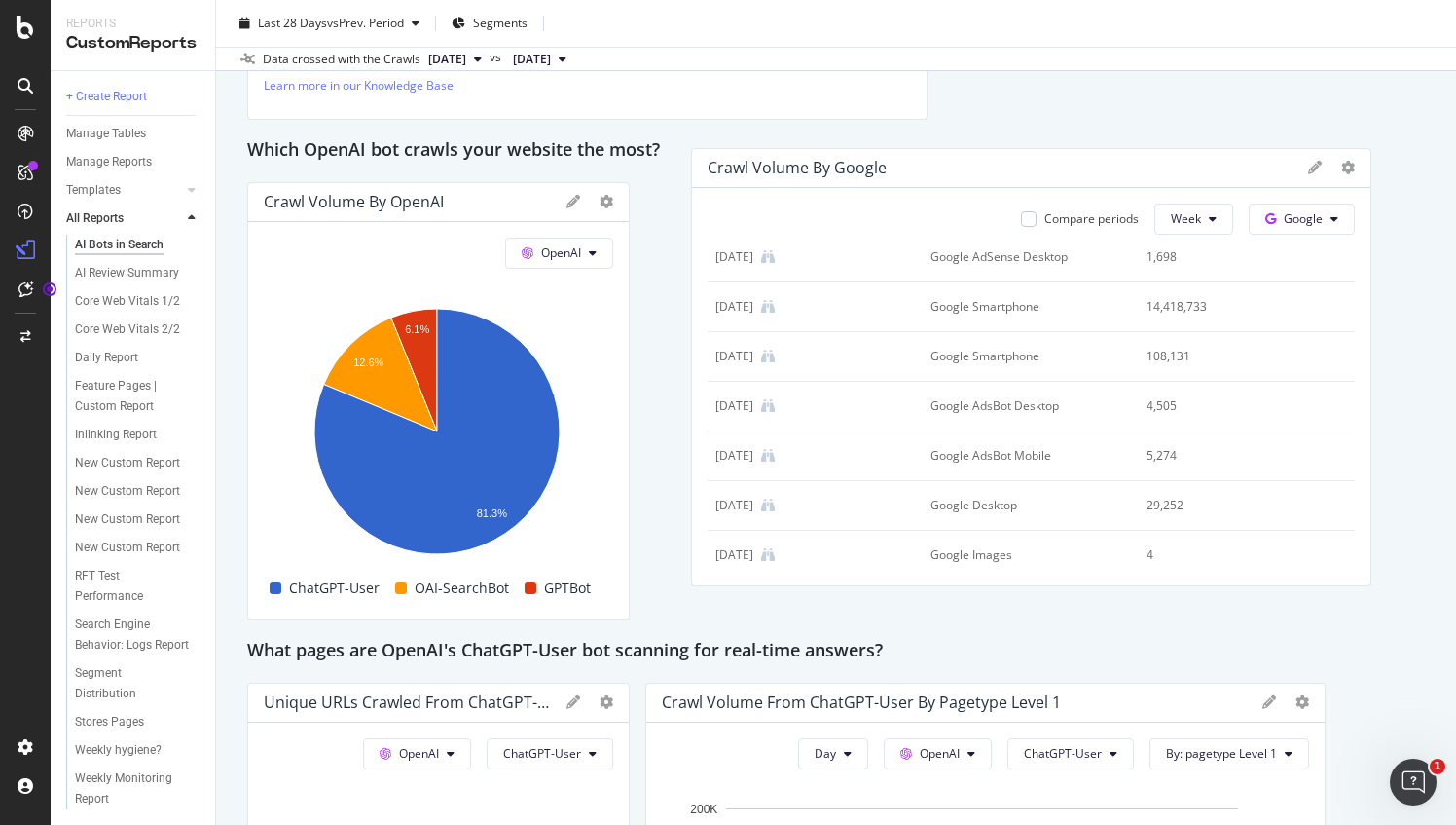
drag, startPoint x: 1120, startPoint y: 571, endPoint x: 1165, endPoint y: 537, distance: 56.4
click at [1165, 546] on div "4" at bounding box center [1236, 555] width 180 height 18
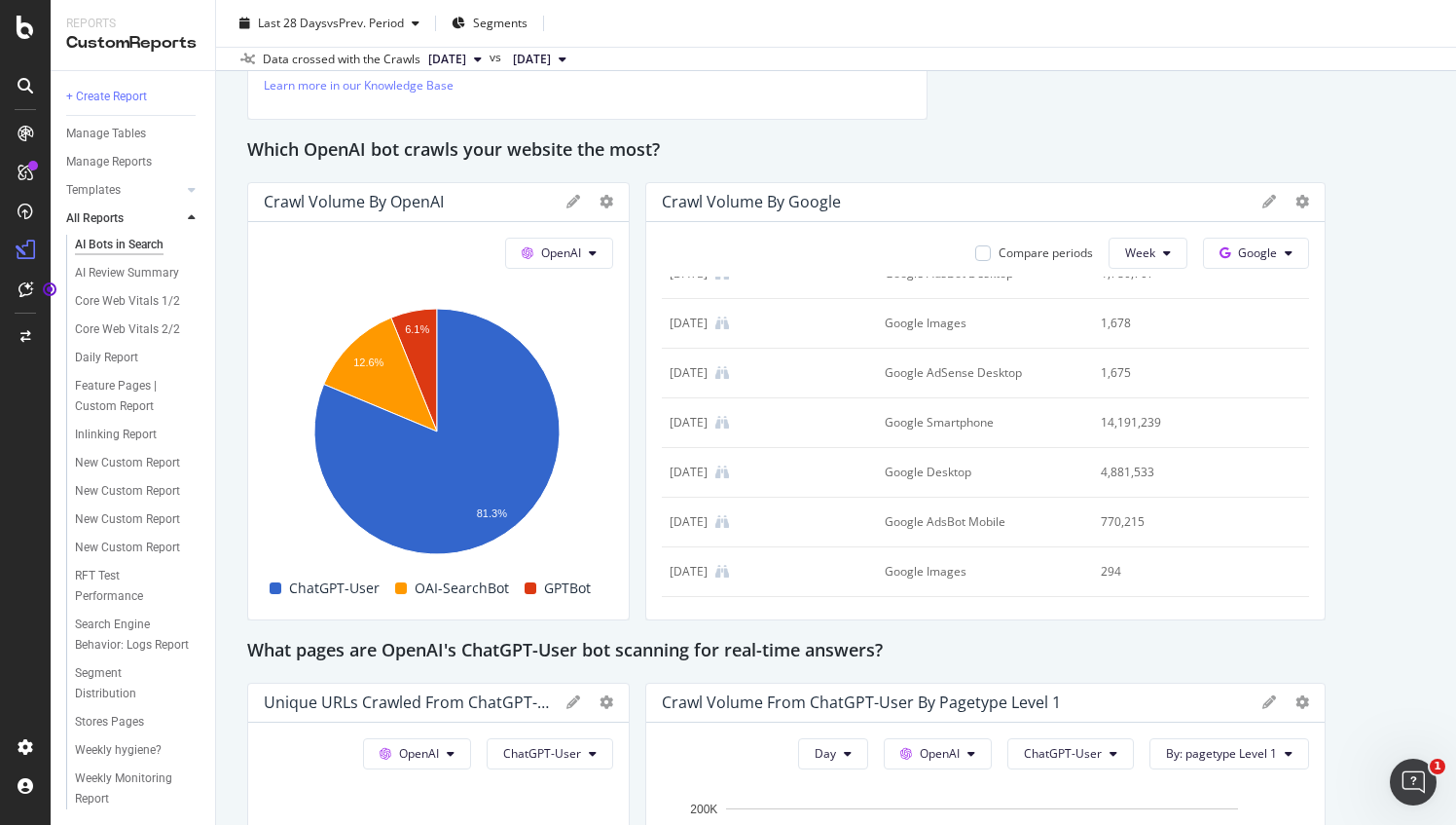
scroll to position [0, 0]
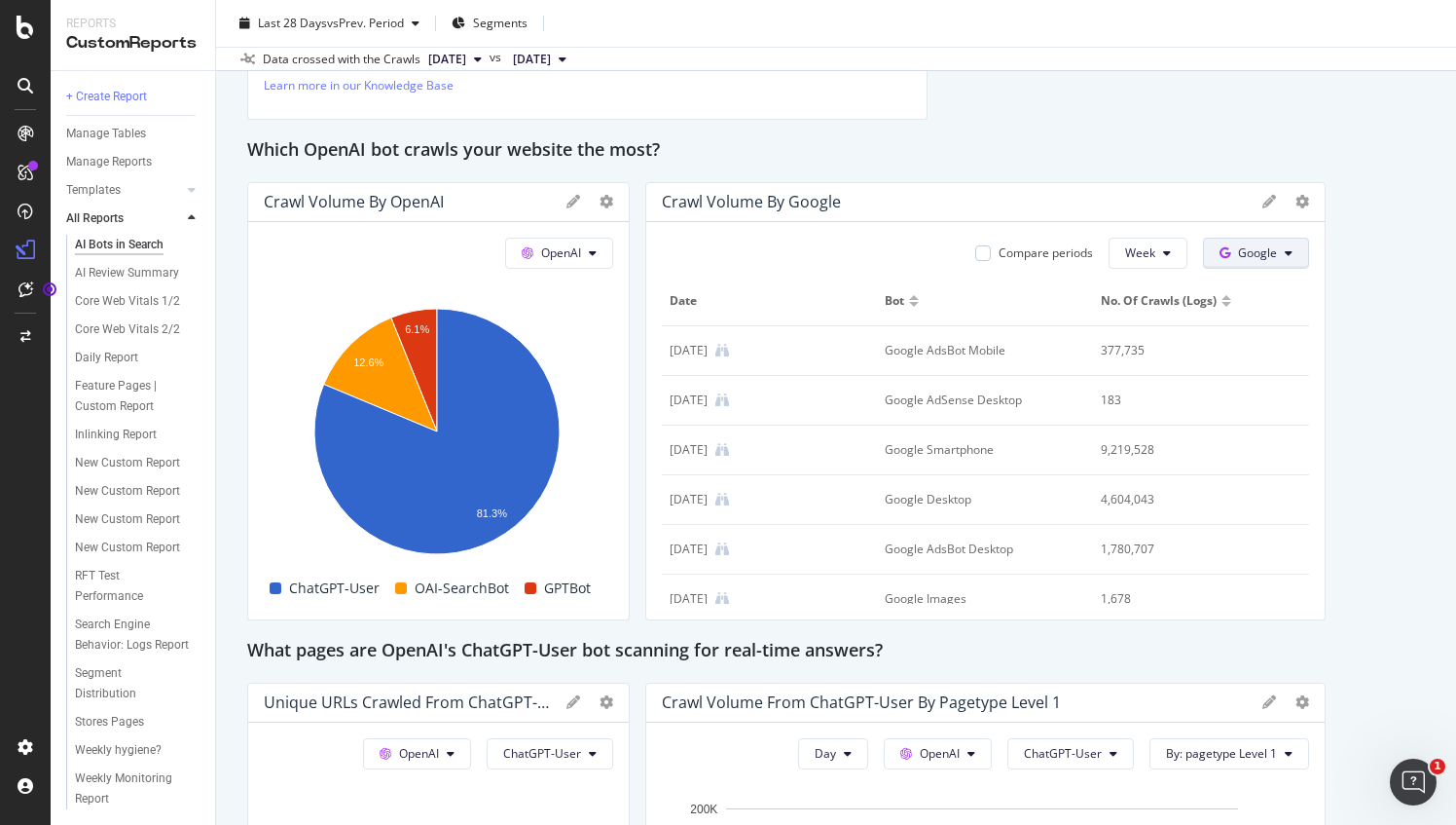
click at [1238, 244] on span "Google" at bounding box center [1258, 252] width 39 height 17
click at [1256, 337] on div "Bing" at bounding box center [1258, 326] width 134 height 28
click at [1255, 263] on button "Bing" at bounding box center [1263, 253] width 93 height 31
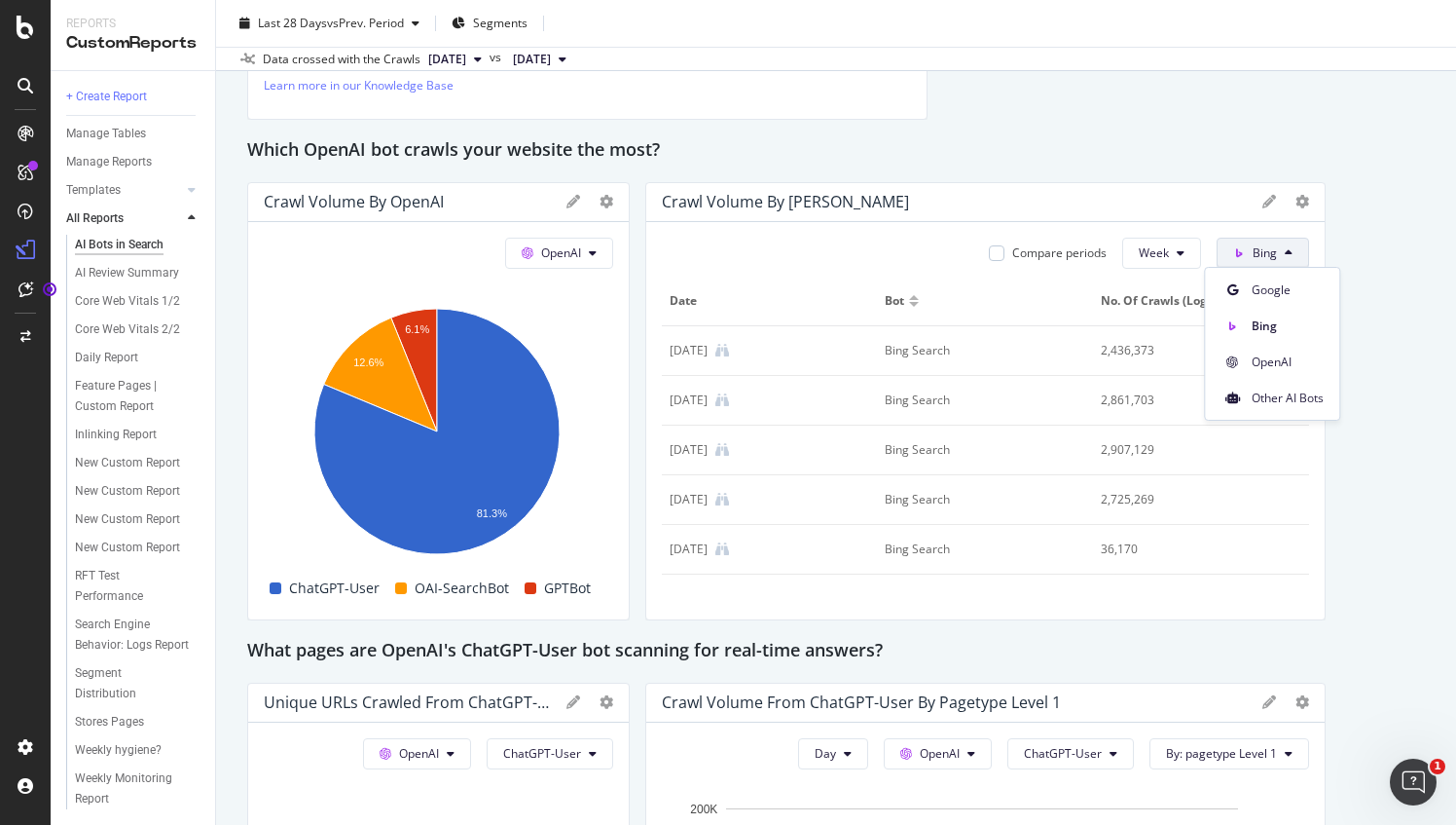
click at [1246, 377] on div "Other AI Bots" at bounding box center [1271, 393] width 134 height 36
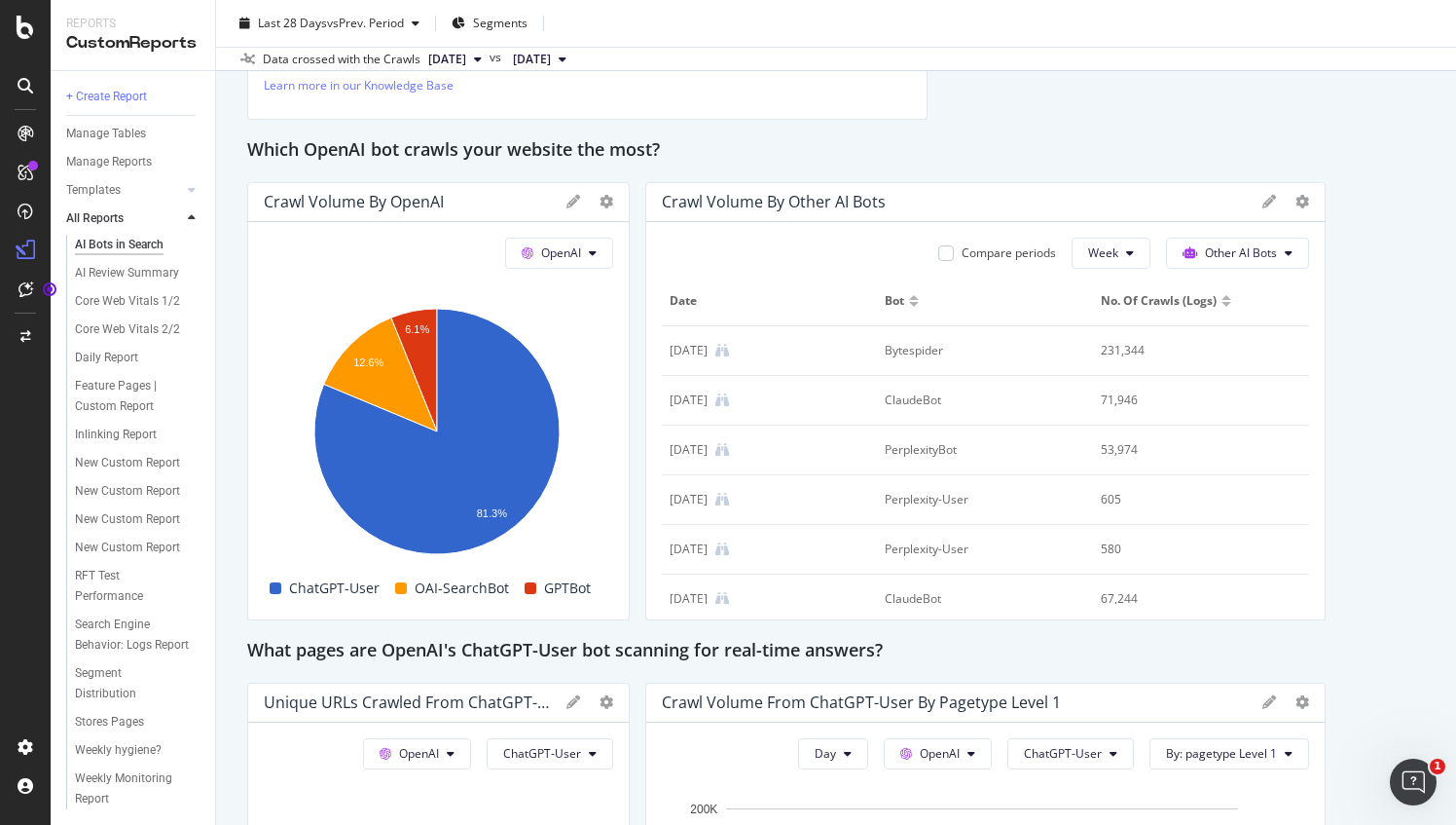
click at [1263, 203] on icon at bounding box center [1269, 201] width 14 height 14
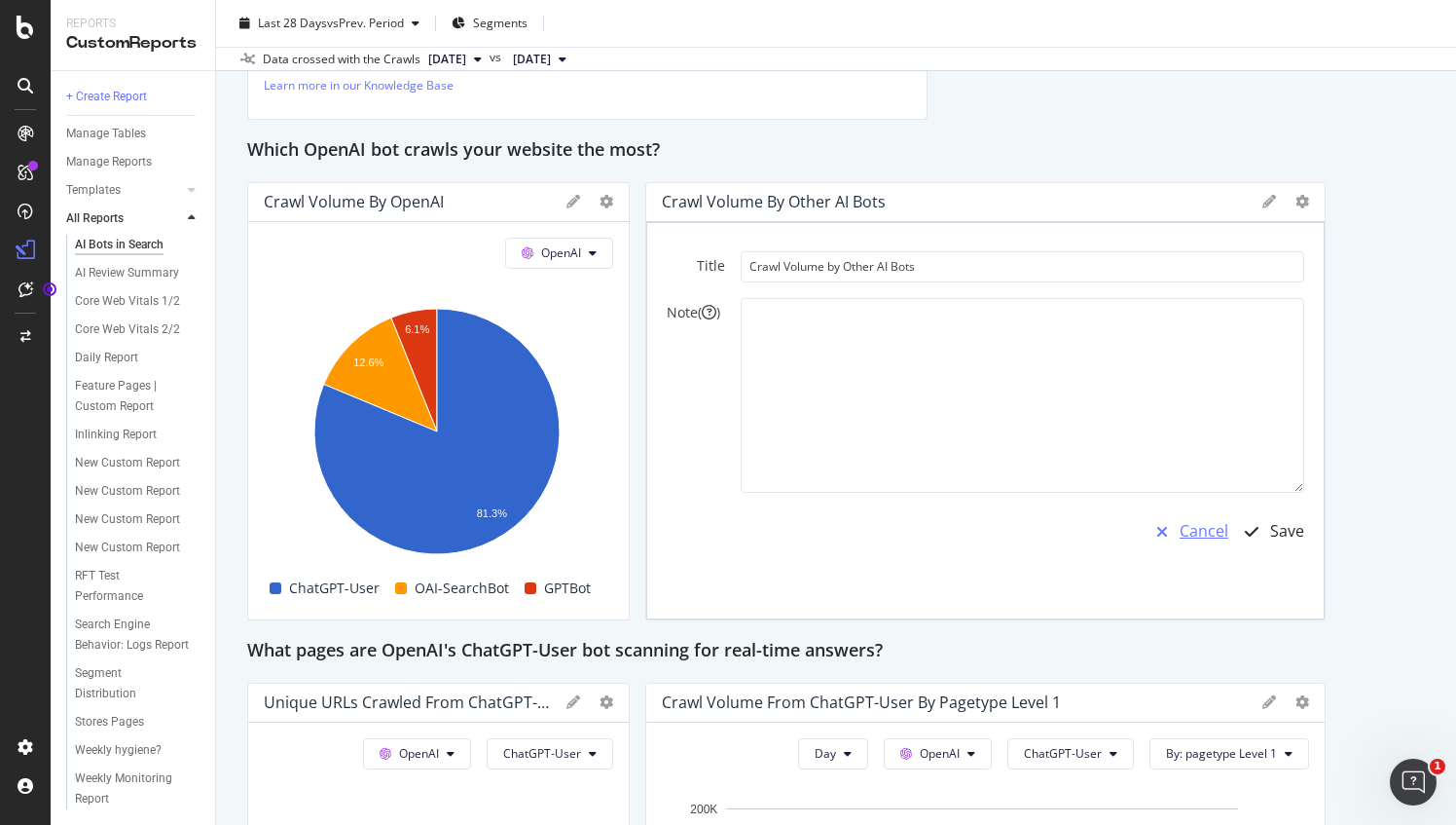
click at [1168, 545] on div "Cancel" at bounding box center [1186, 532] width 84 height 45
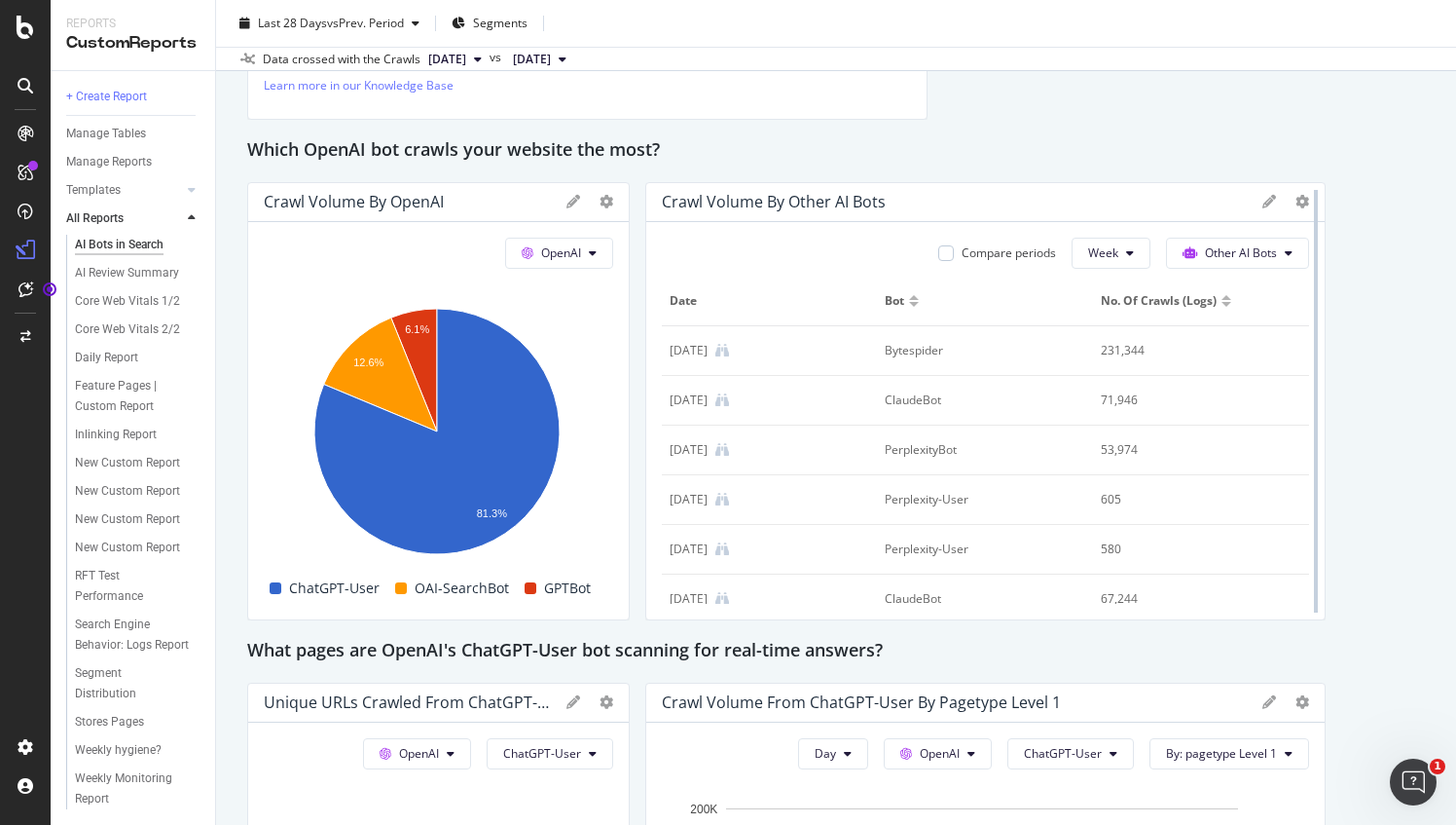
click at [1306, 195] on div at bounding box center [1316, 401] width 20 height 438
click at [1296, 204] on icon at bounding box center [1303, 201] width 14 height 14
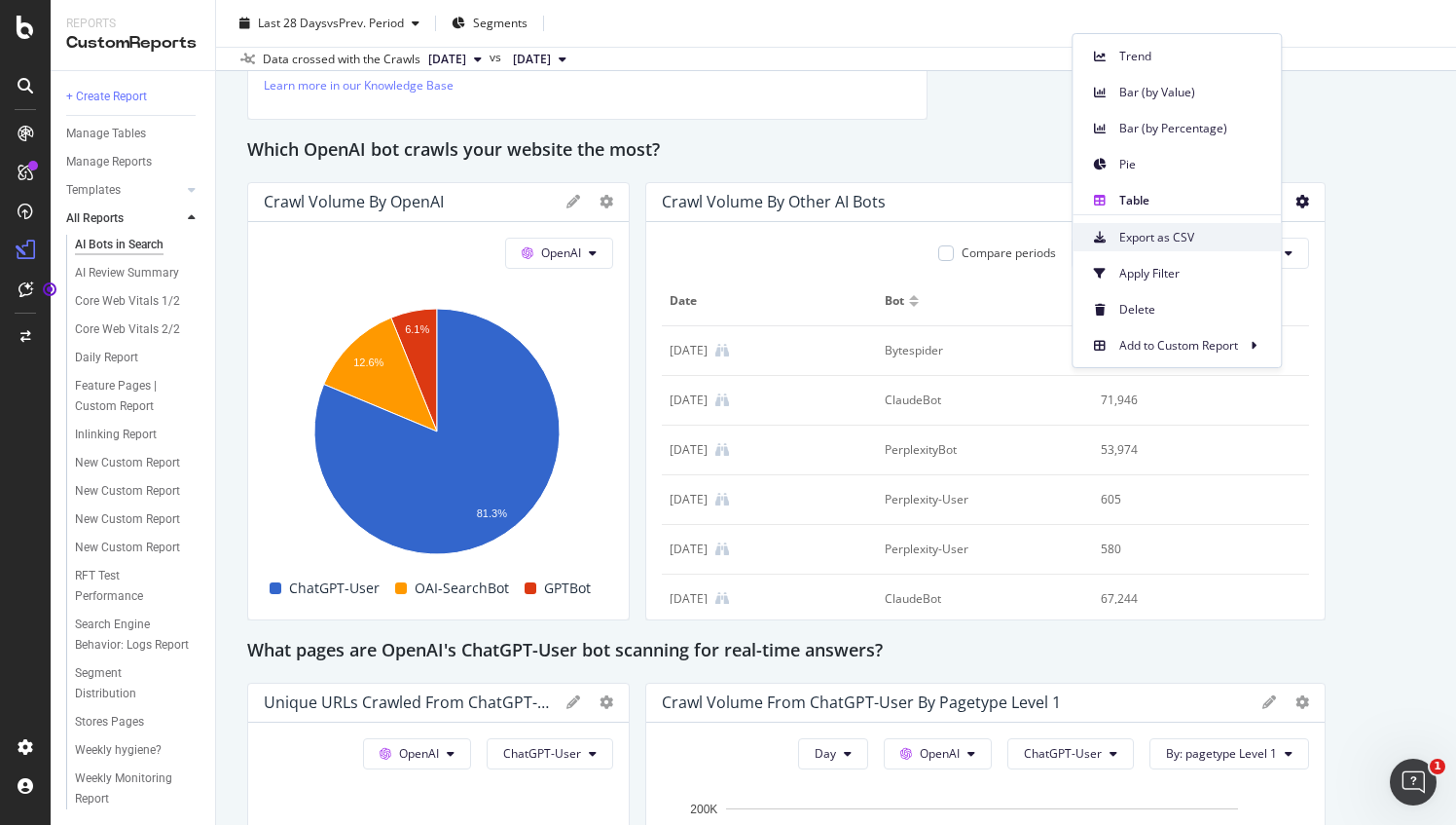
click at [1164, 236] on span "Export as CSV" at bounding box center [1191, 238] width 146 height 18
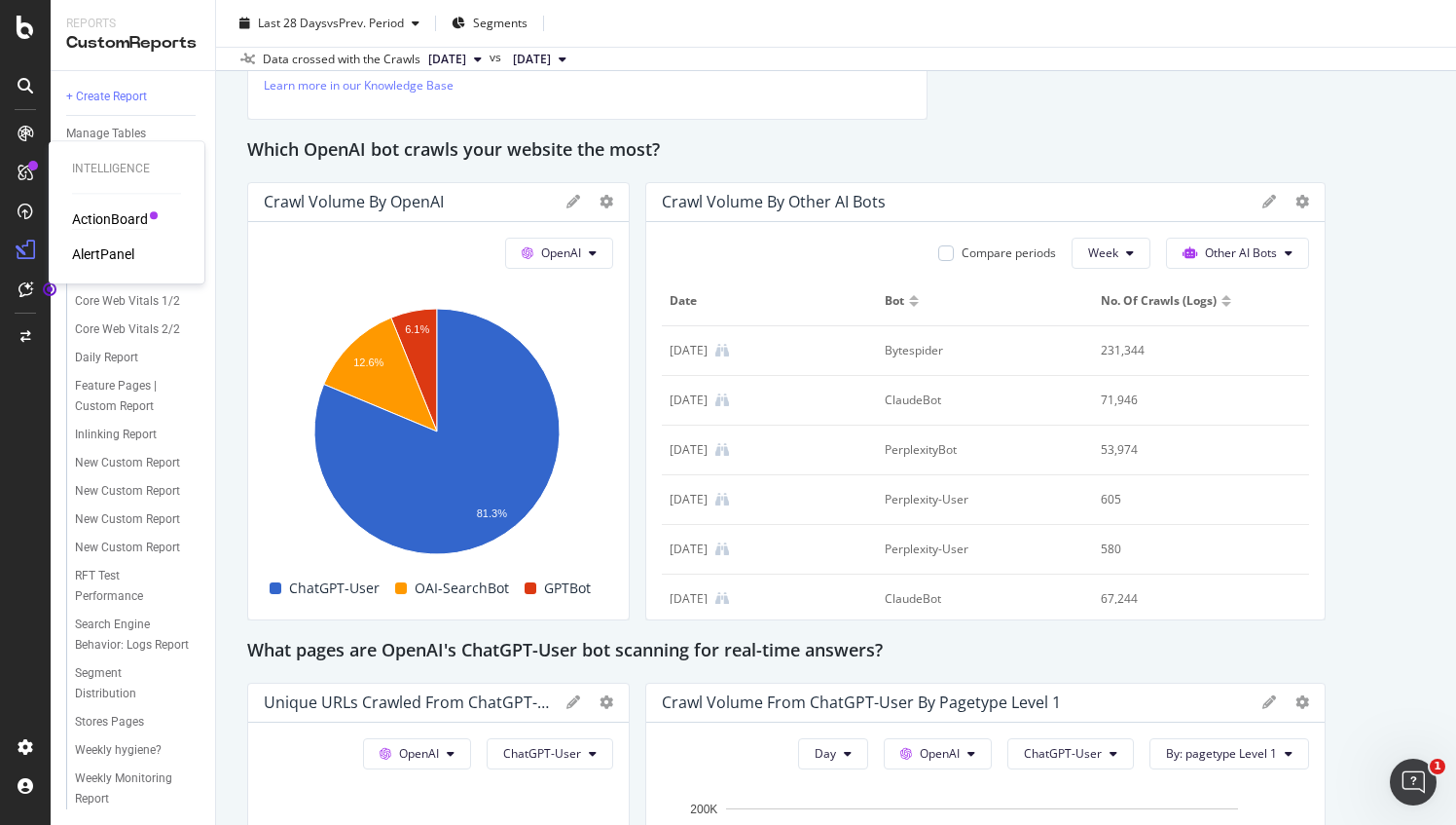
click at [124, 219] on div "ActionBoard" at bounding box center [110, 219] width 76 height 20
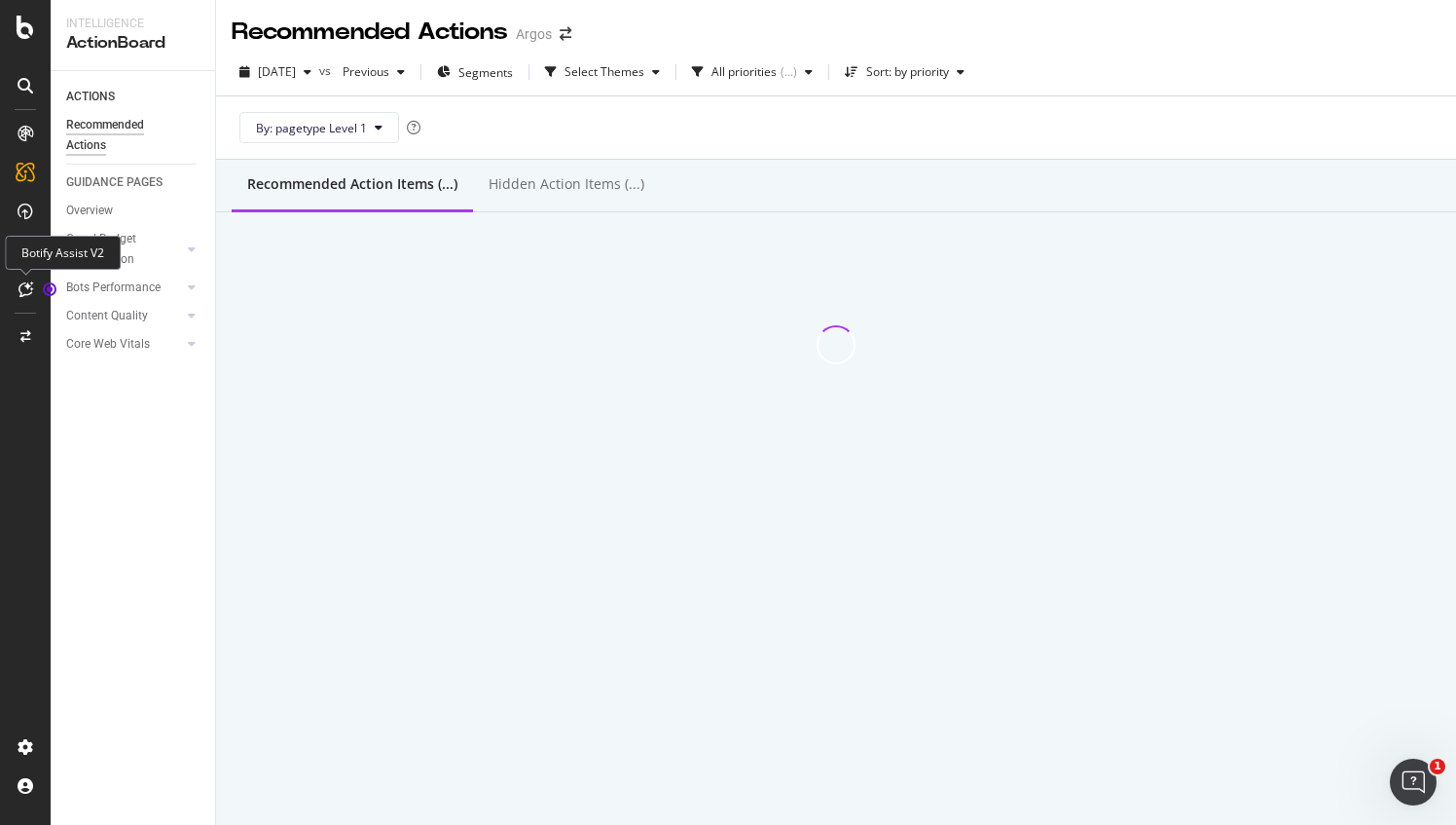
click at [26, 290] on icon at bounding box center [25, 289] width 15 height 16
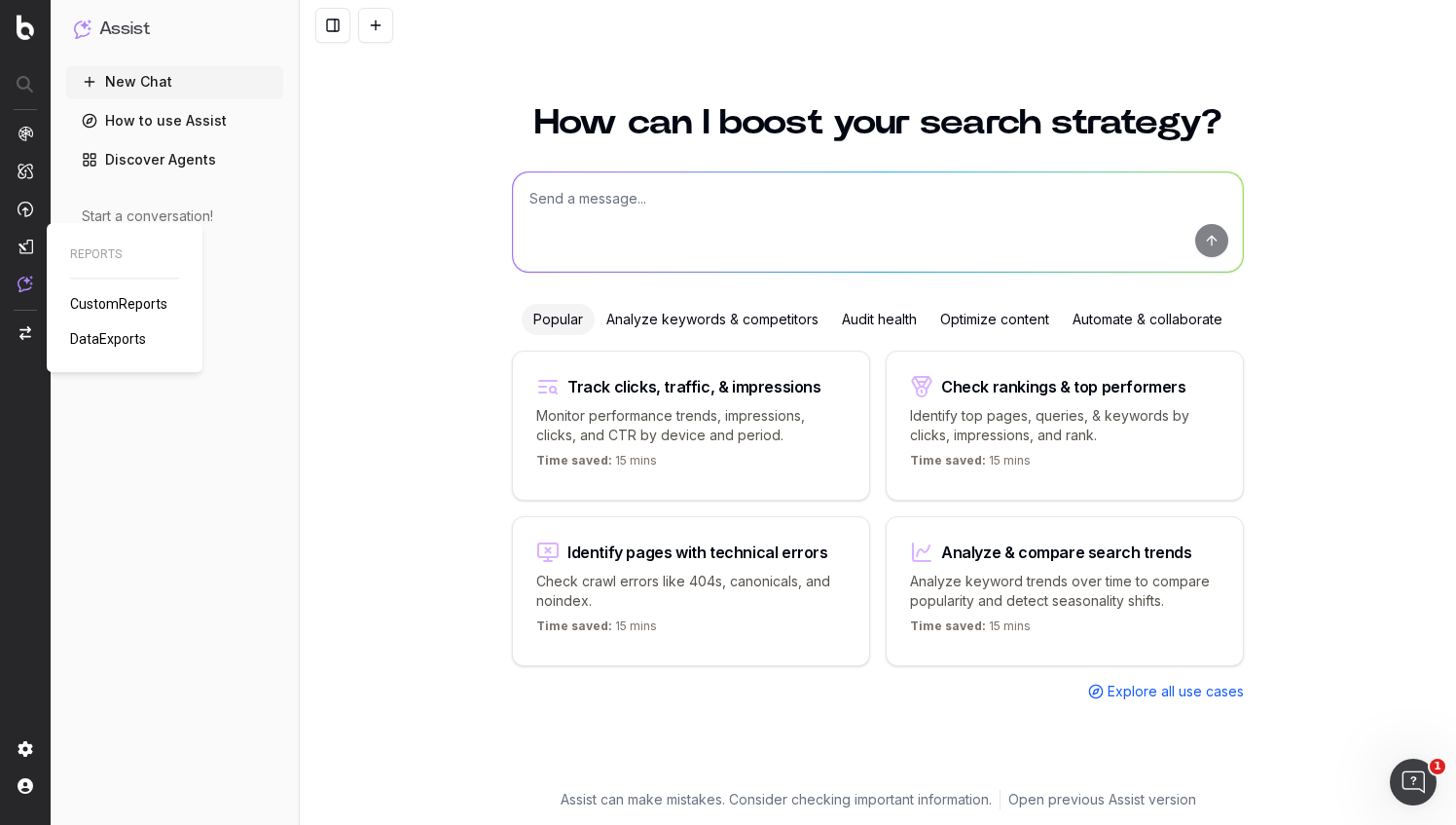
click at [115, 335] on span "DataExports" at bounding box center [108, 339] width 76 height 16
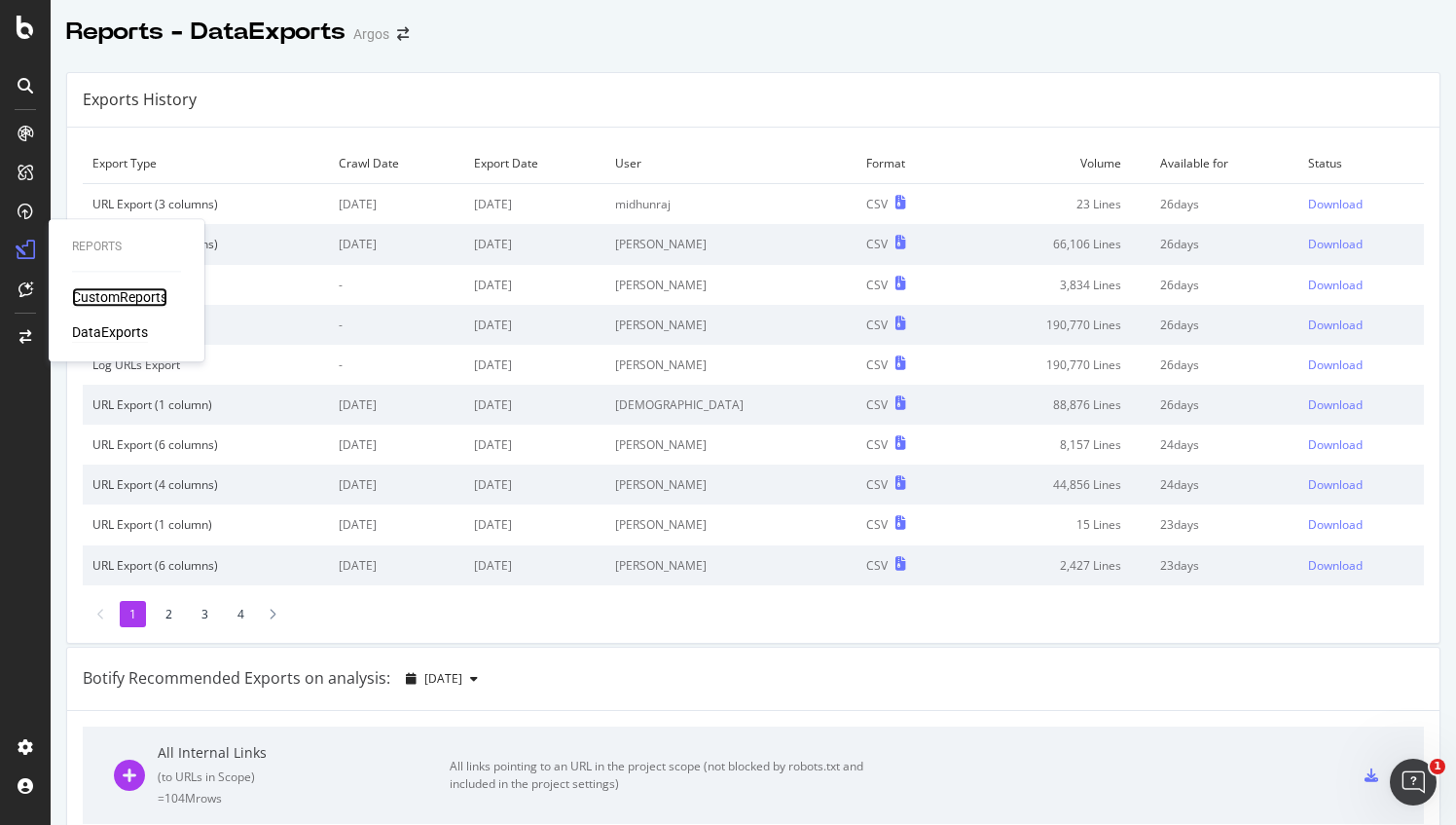
click at [115, 298] on div "CustomReports" at bounding box center [120, 297] width 96 height 20
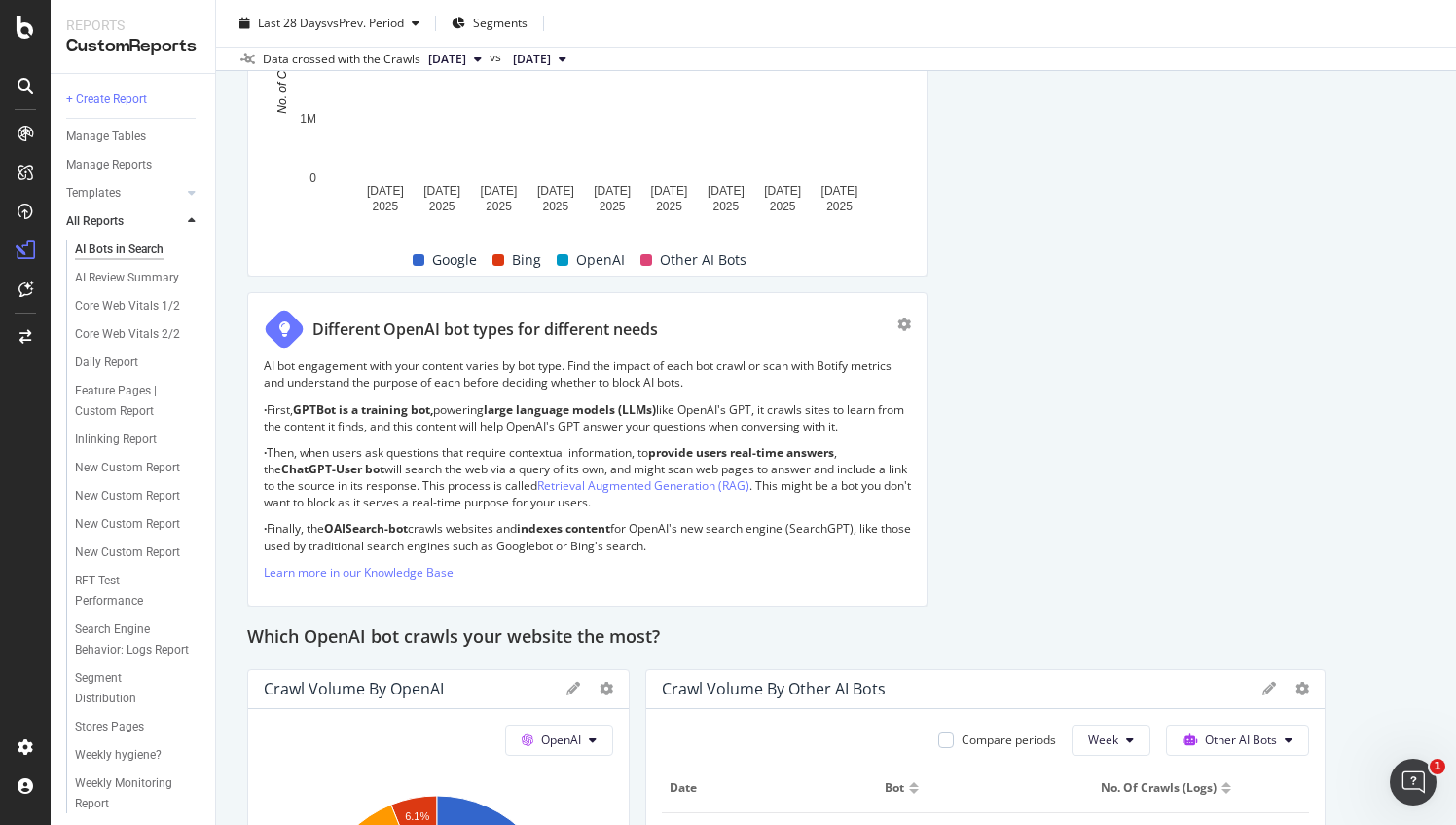
scroll to position [1947, 0]
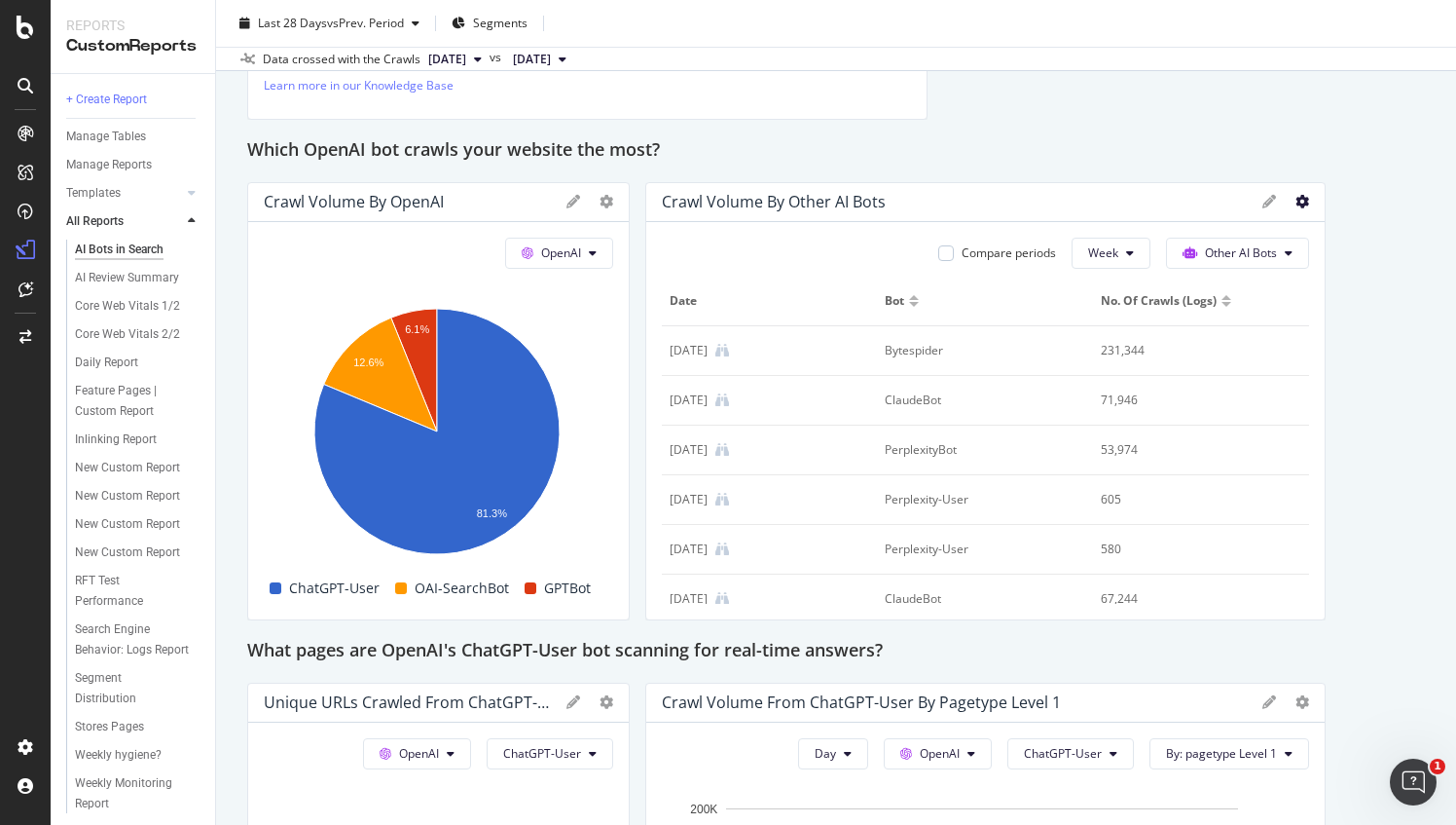
click at [1296, 197] on icon at bounding box center [1303, 201] width 14 height 14
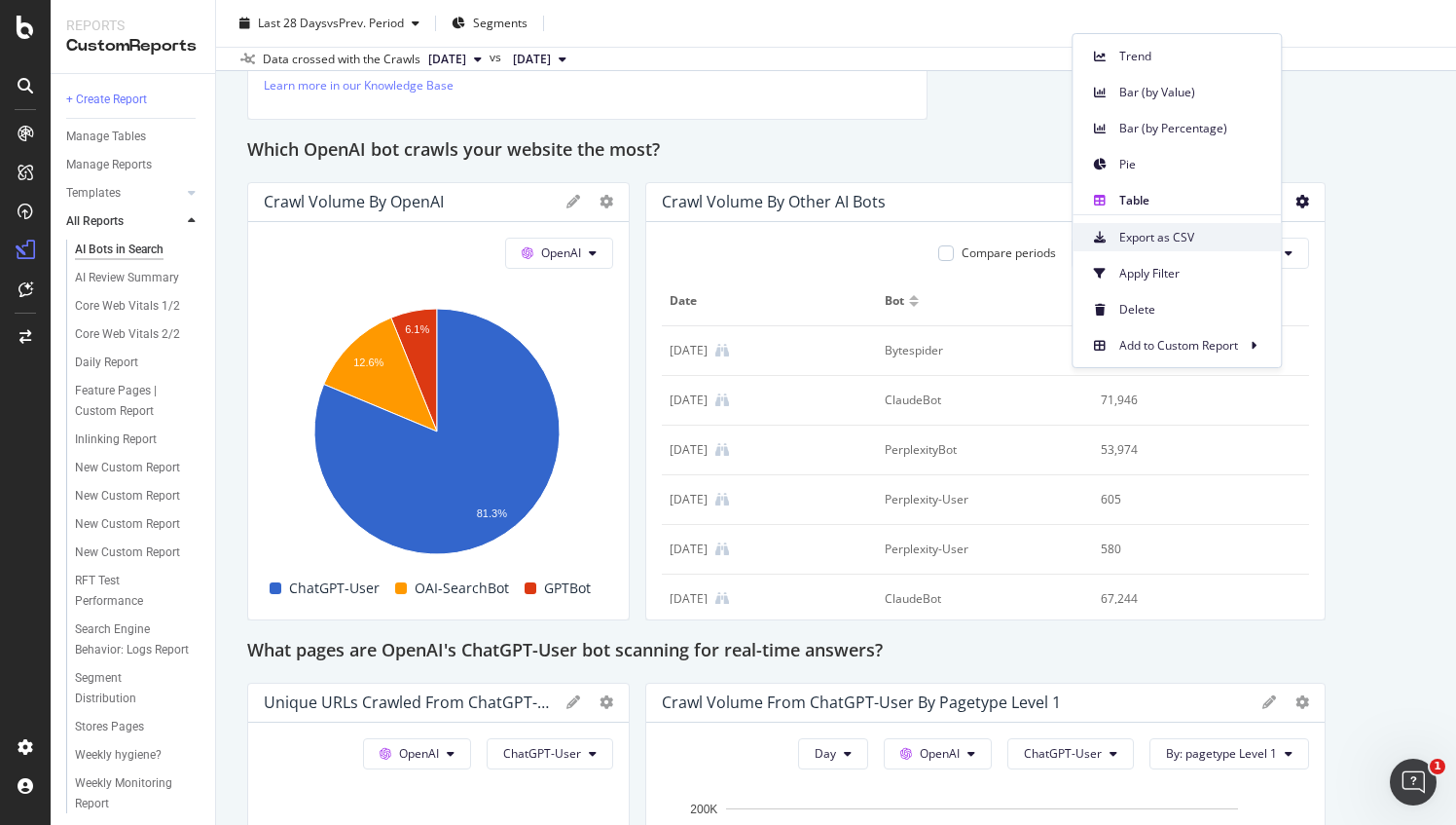
click at [1135, 237] on span "Export as CSV" at bounding box center [1191, 238] width 146 height 18
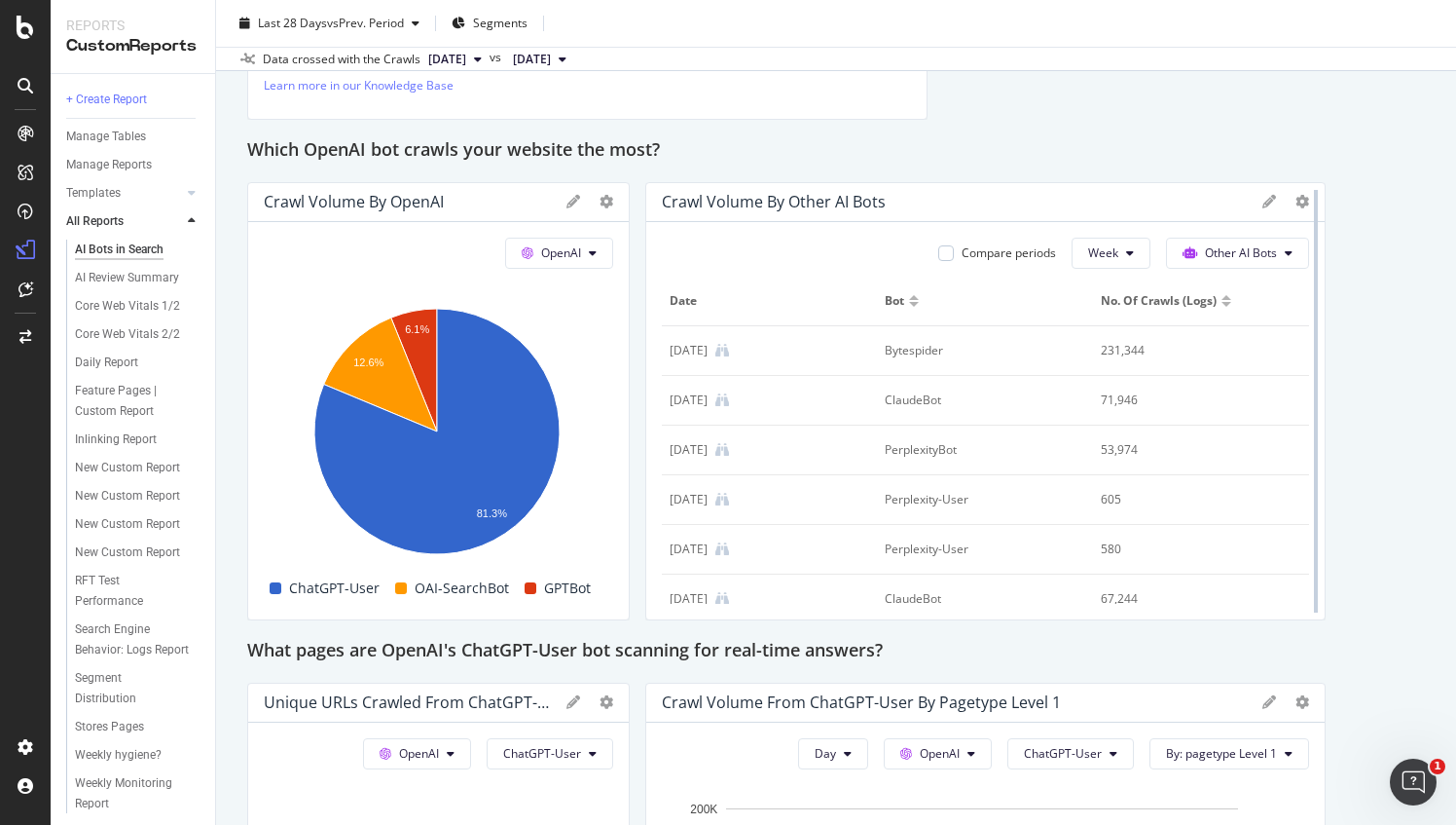
click at [1306, 193] on div at bounding box center [1316, 401] width 20 height 438
click at [1296, 203] on icon at bounding box center [1303, 201] width 14 height 14
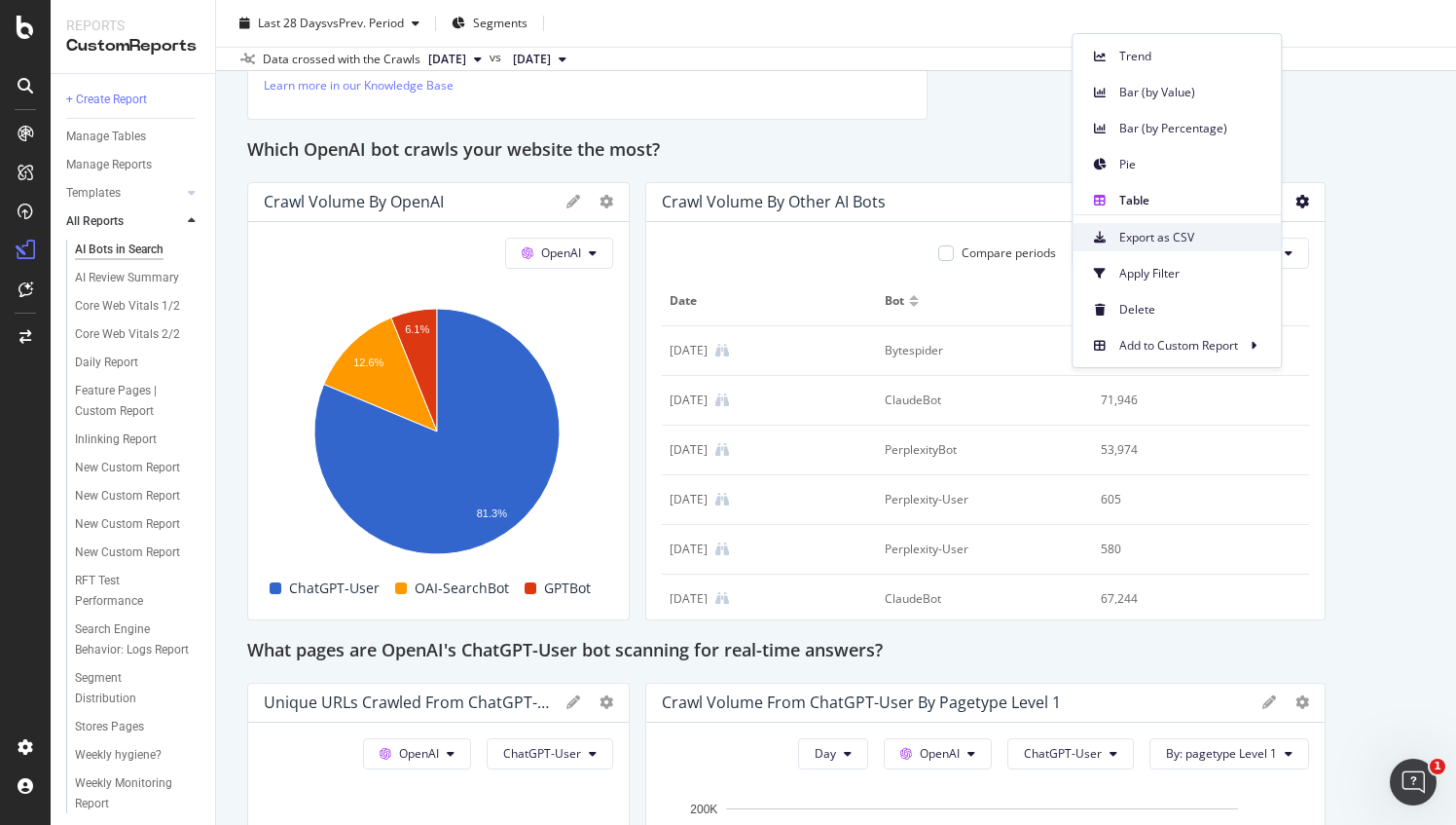
click at [1151, 232] on span "Export as CSV" at bounding box center [1191, 238] width 146 height 18
